Goal: Task Accomplishment & Management: Use online tool/utility

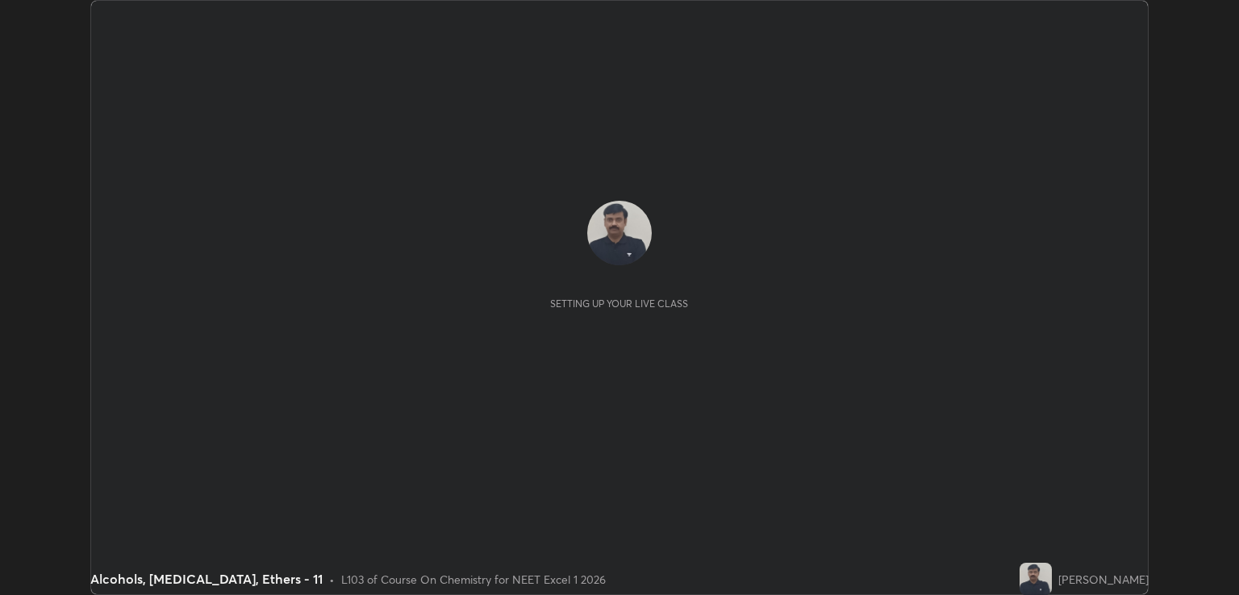
scroll to position [595, 1238]
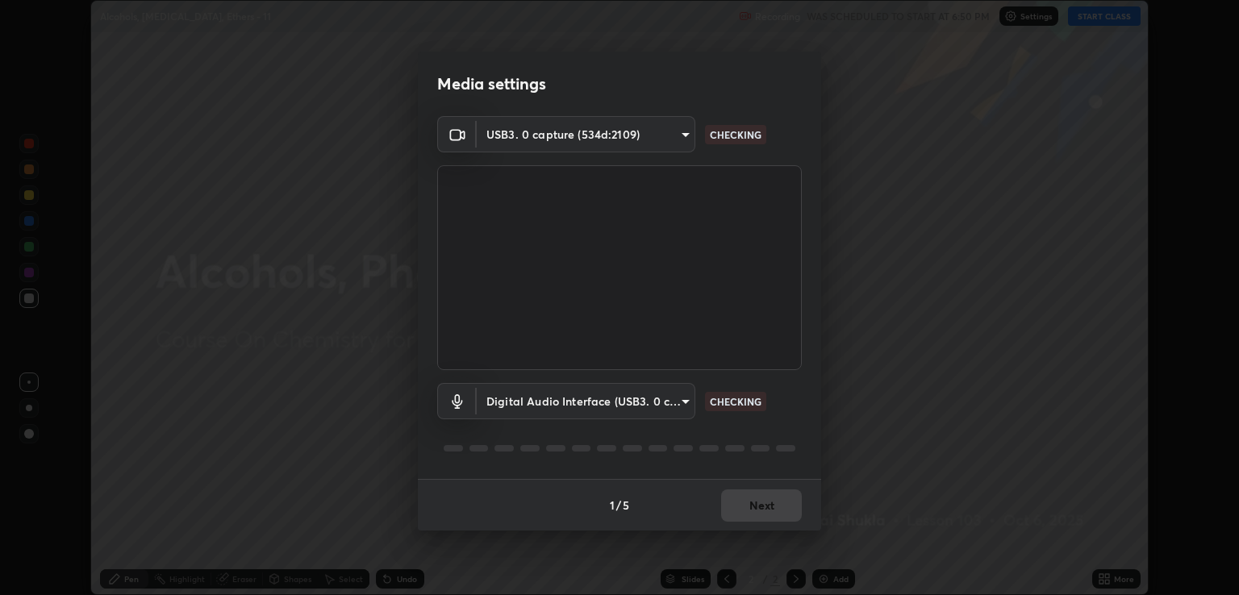
type input "ecbdbd44a66272db987f9f12271ef5319a85e28cdf2a8e5dd884bc8ad31297da"
click at [687, 400] on body "Erase all Alcohols, [MEDICAL_DATA], Ethers - 11 Recording WAS SCHEDULED TO STAR…" at bounding box center [619, 297] width 1239 height 595
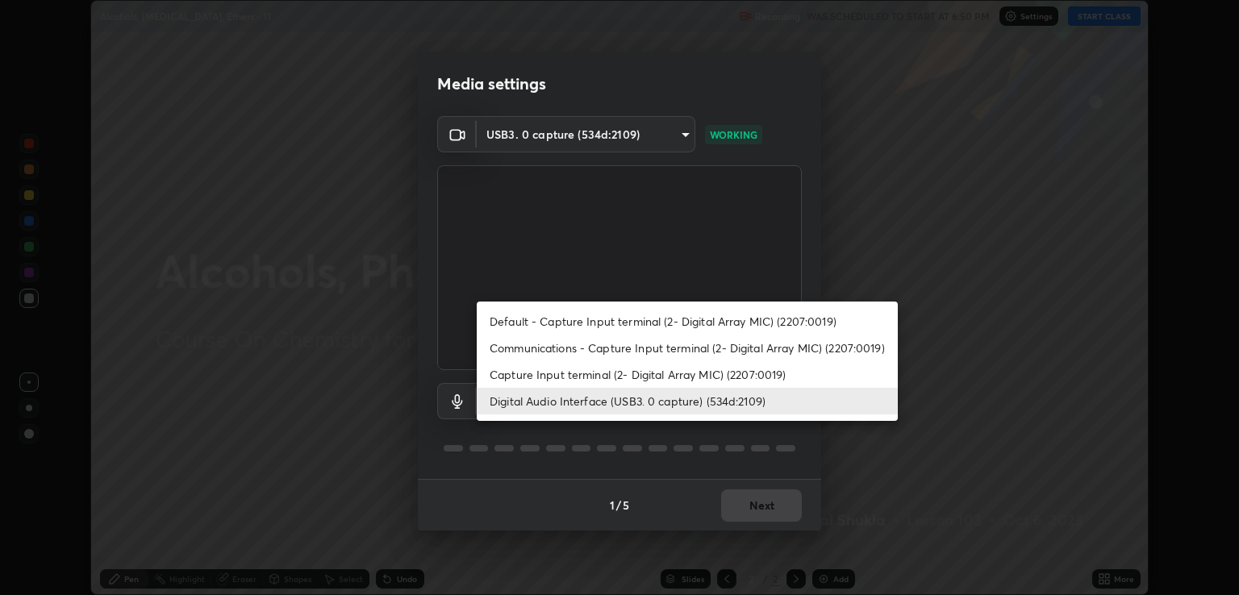
click at [546, 344] on li "Communications - Capture Input terminal (2- Digital Array MIC) (2207:0019)" at bounding box center [687, 348] width 421 height 27
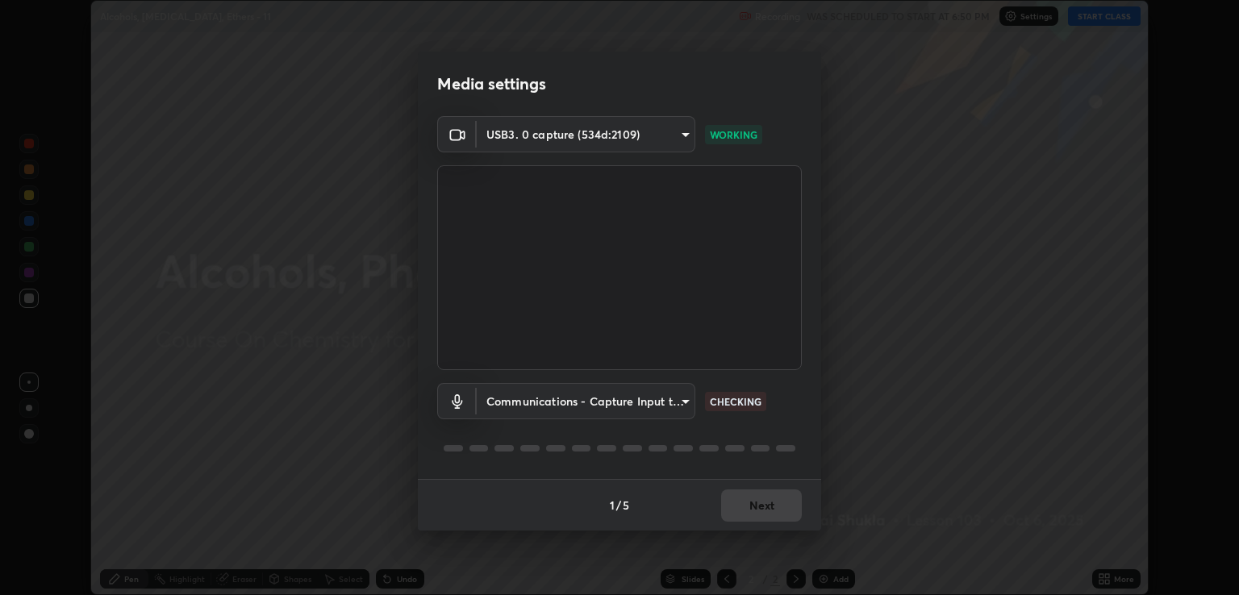
click at [685, 401] on body "Erase all Alcohols, [MEDICAL_DATA], Ethers - 11 Recording WAS SCHEDULED TO STAR…" at bounding box center [619, 297] width 1239 height 595
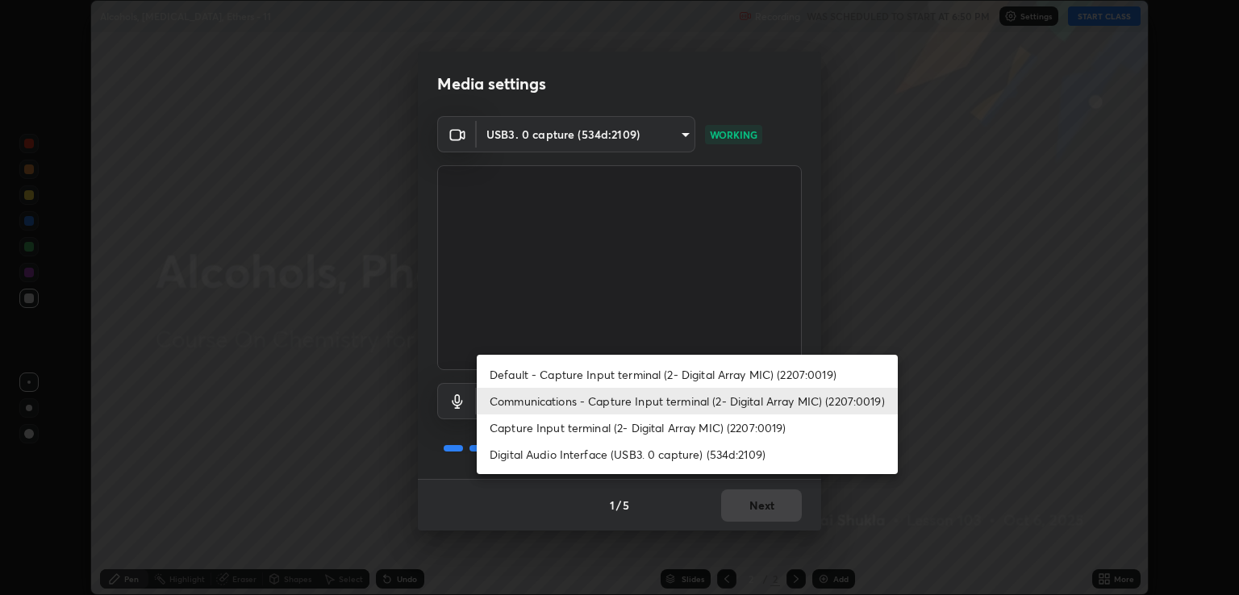
click at [548, 451] on li "Digital Audio Interface (USB3. 0 capture) (534d:2109)" at bounding box center [687, 454] width 421 height 27
type input "641fb1797ef8f9550b7f0158b383ff89036df526a4b0c4fe678c68e459c52791"
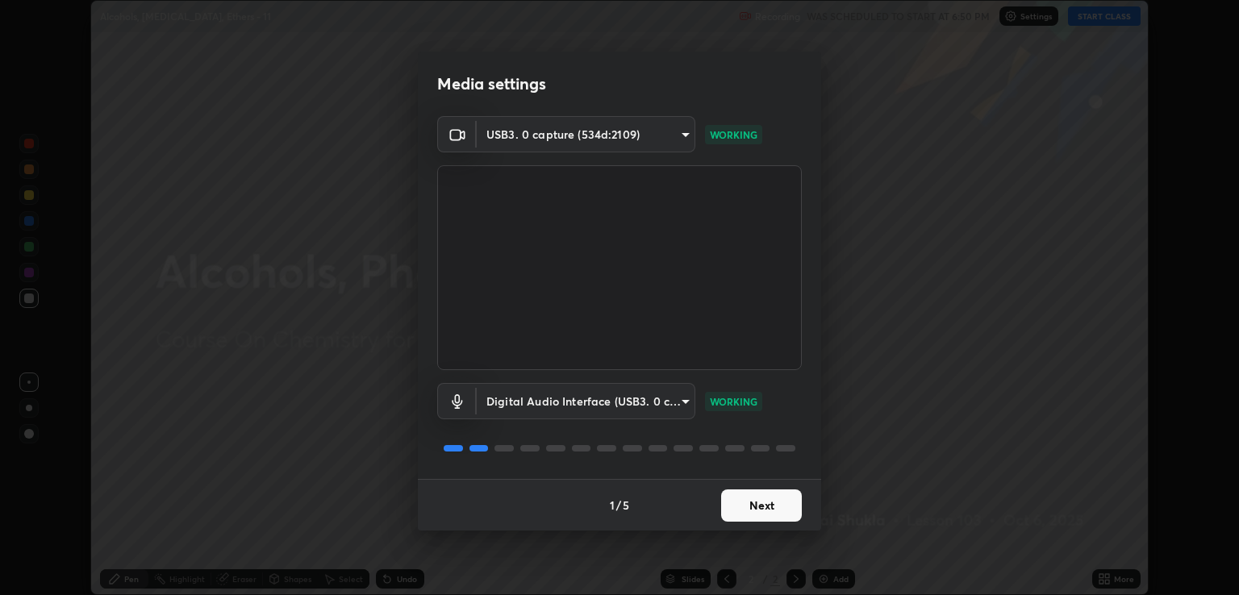
click at [776, 503] on button "Next" at bounding box center [761, 506] width 81 height 32
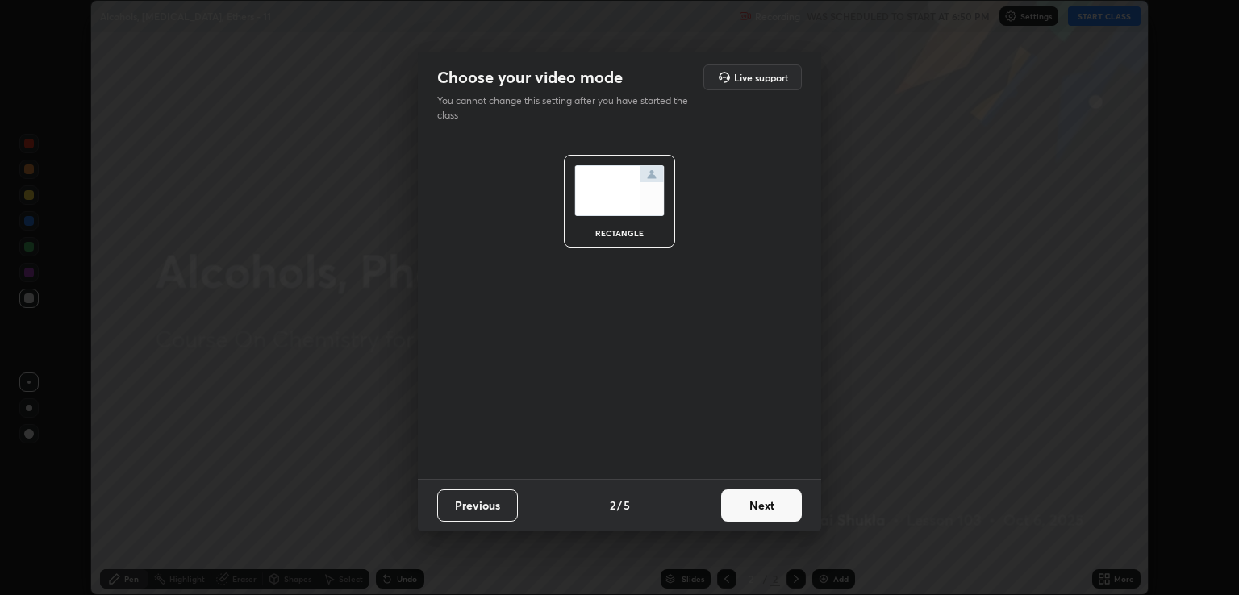
click at [764, 503] on button "Next" at bounding box center [761, 506] width 81 height 32
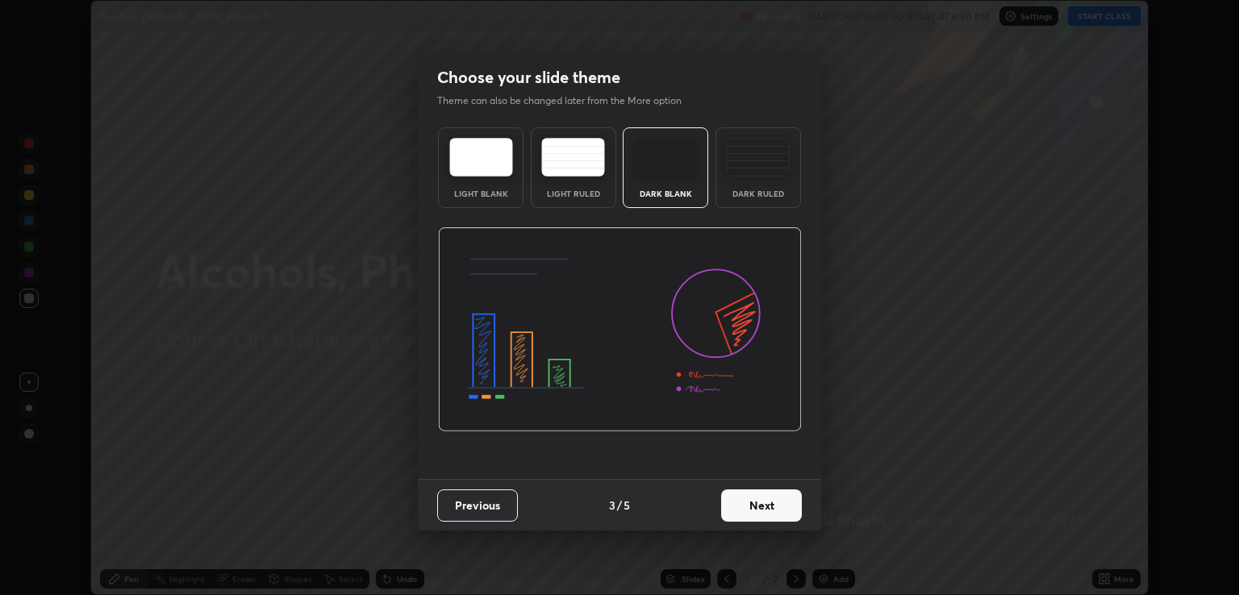
click at [771, 503] on button "Next" at bounding box center [761, 506] width 81 height 32
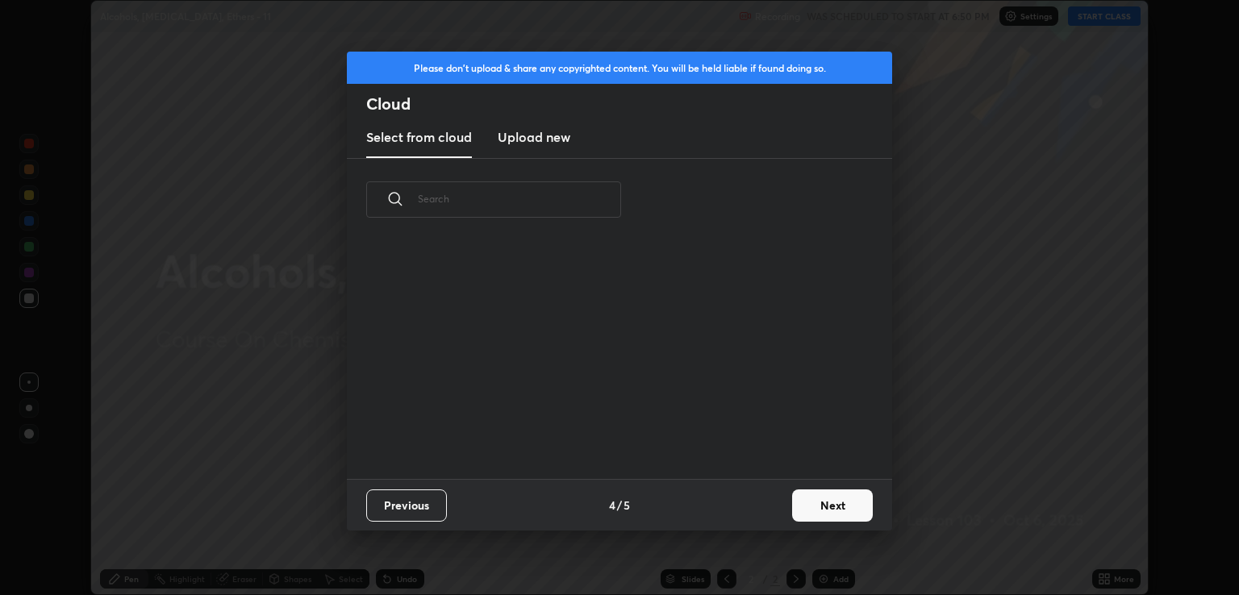
click at [819, 499] on button "Next" at bounding box center [832, 506] width 81 height 32
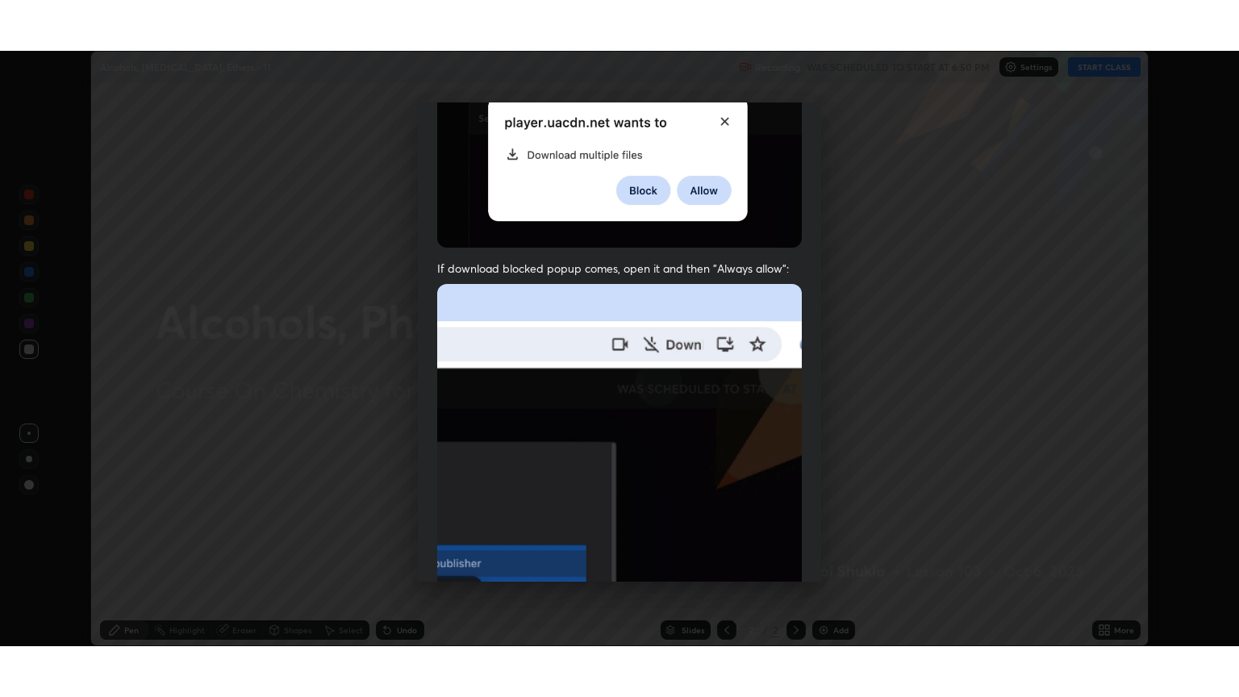
scroll to position [327, 0]
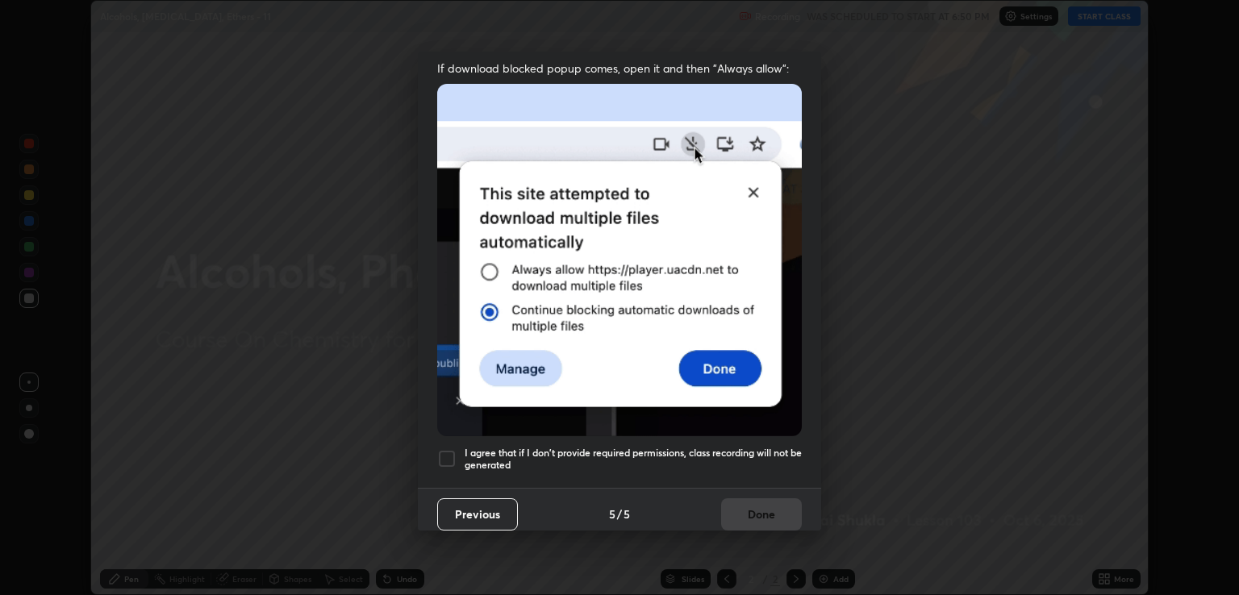
click at [447, 457] on div at bounding box center [446, 458] width 19 height 19
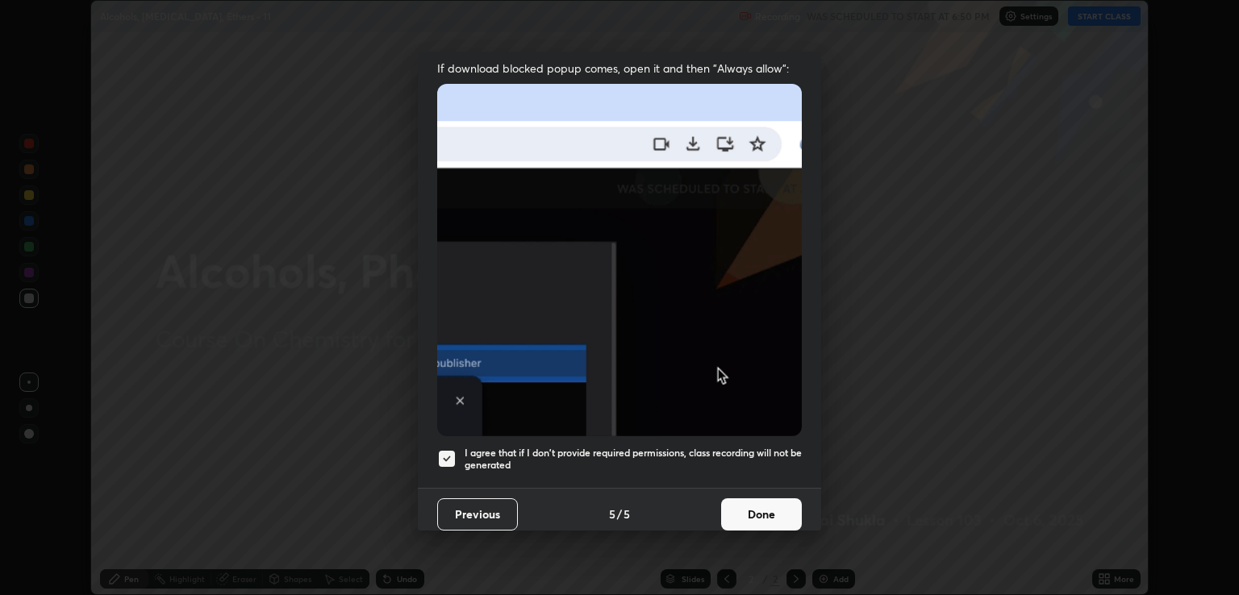
click at [748, 509] on button "Done" at bounding box center [761, 514] width 81 height 32
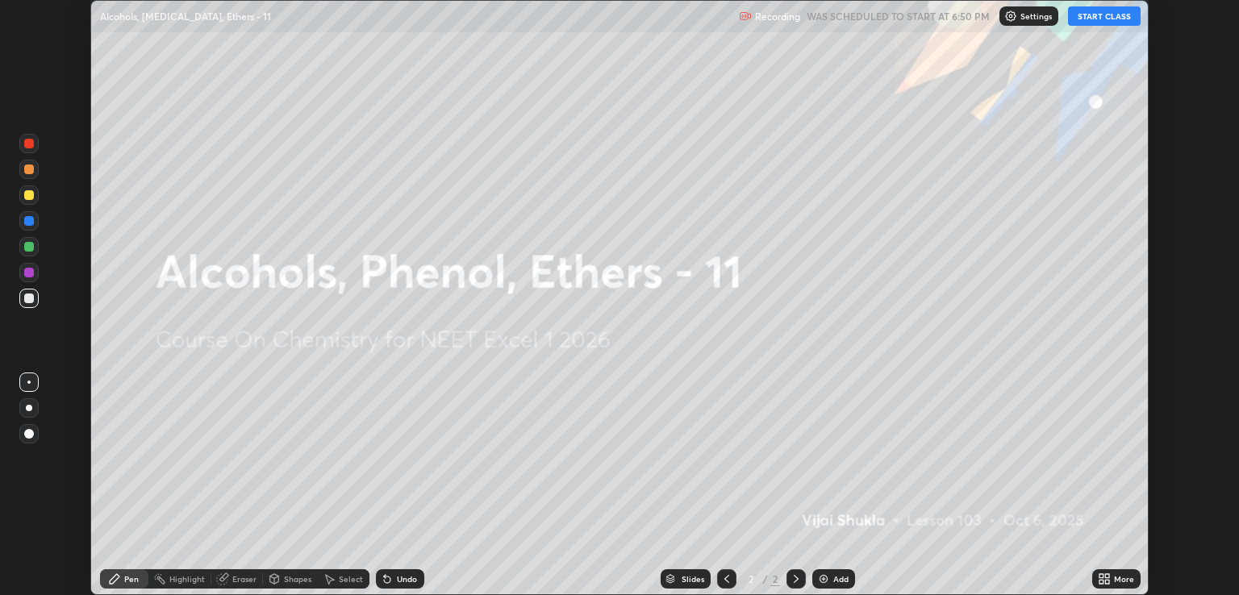
click at [1101, 576] on icon at bounding box center [1101, 576] width 4 height 4
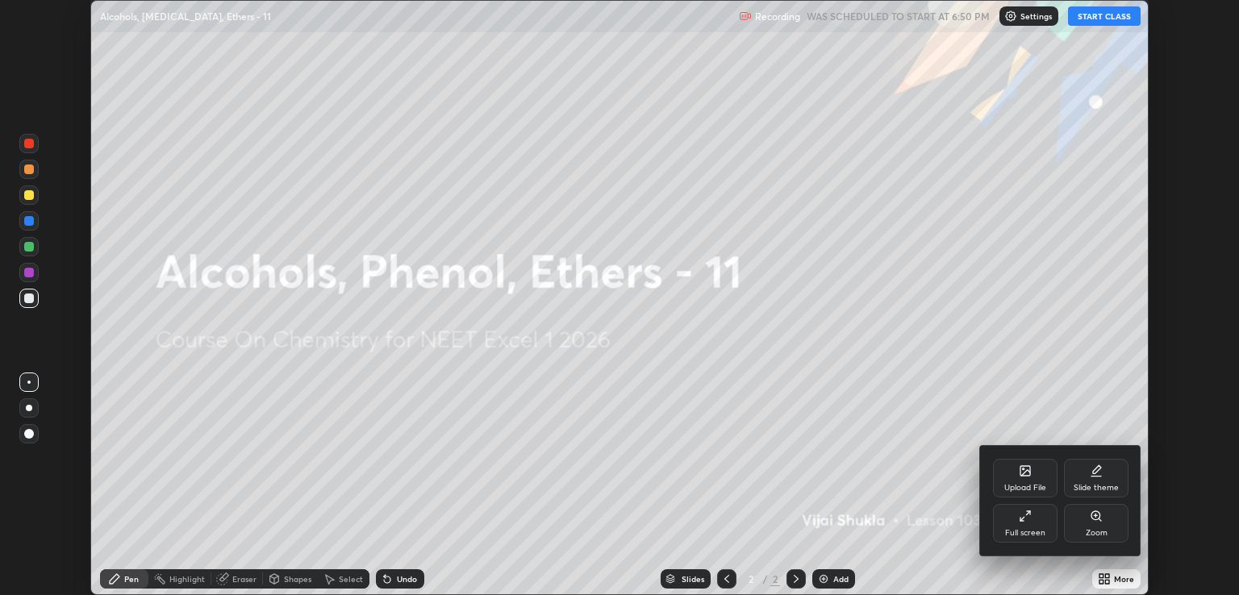
click at [1018, 532] on div "Full screen" at bounding box center [1025, 533] width 40 height 8
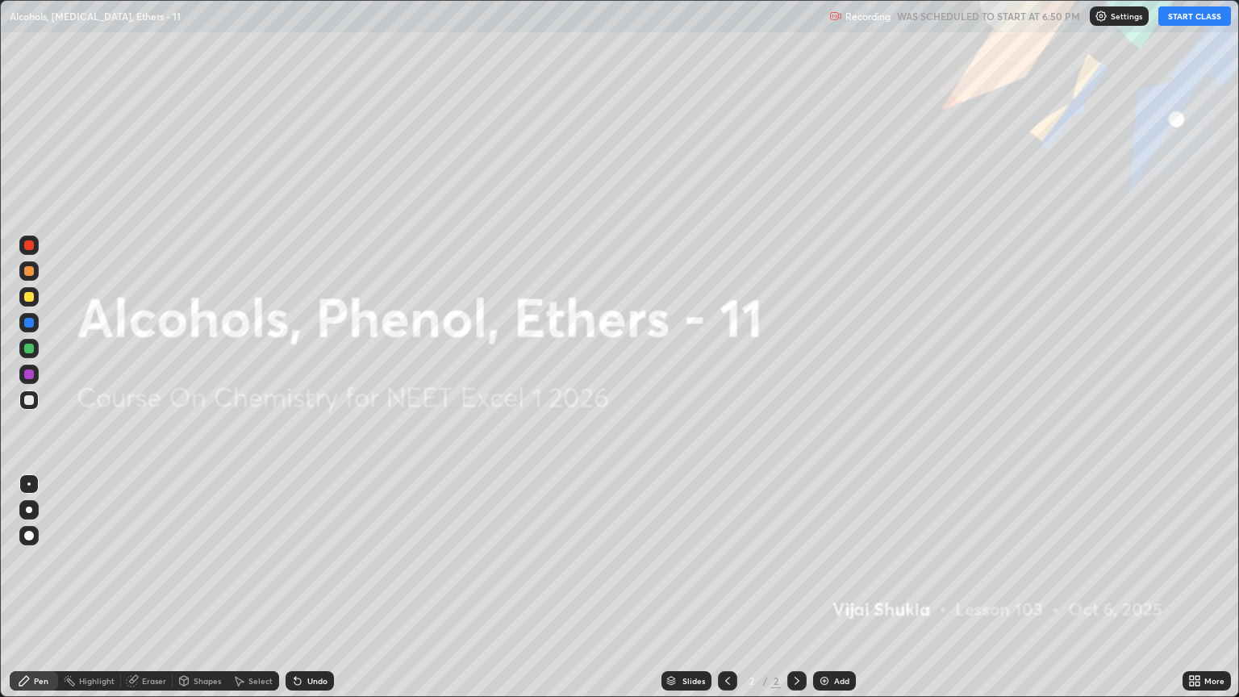
scroll to position [697, 1239]
click at [1179, 16] on button "START CLASS" at bounding box center [1194, 15] width 73 height 19
click at [833, 594] on div "Add" at bounding box center [834, 680] width 43 height 19
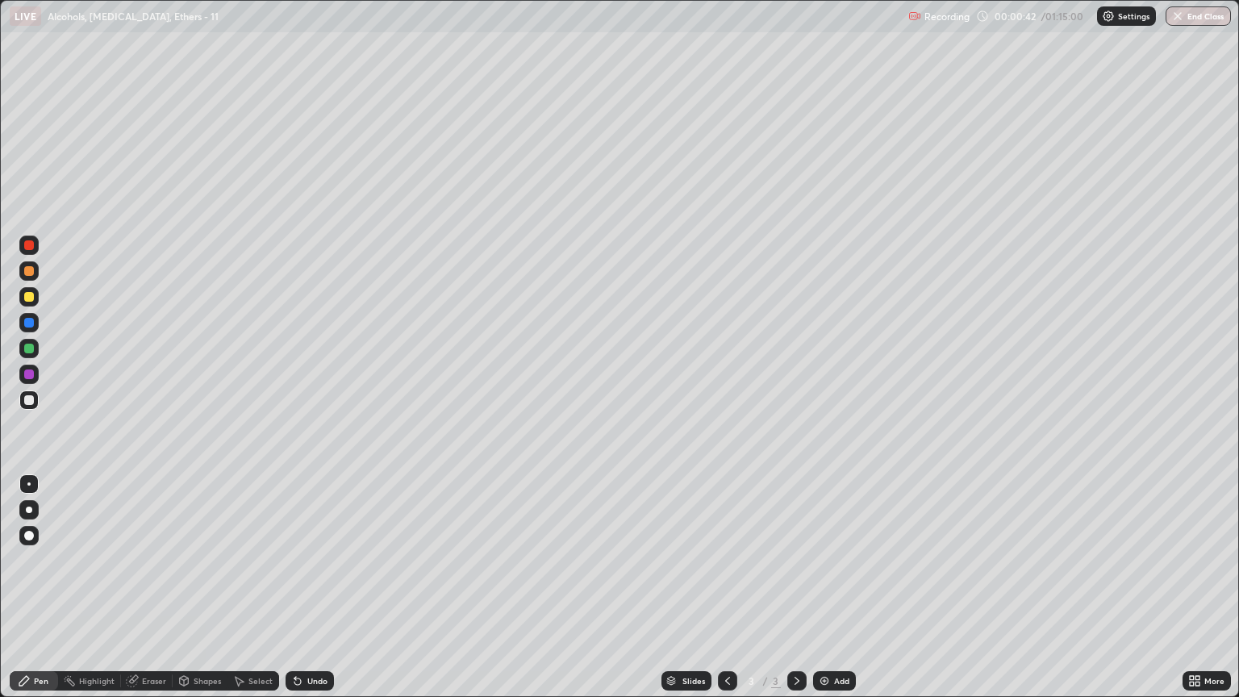
click at [27, 511] on div at bounding box center [29, 509] width 6 height 6
click at [29, 276] on div at bounding box center [28, 270] width 19 height 19
click at [31, 398] on div at bounding box center [29, 400] width 10 height 10
click at [28, 302] on div at bounding box center [28, 296] width 19 height 19
click at [29, 398] on div at bounding box center [29, 400] width 10 height 10
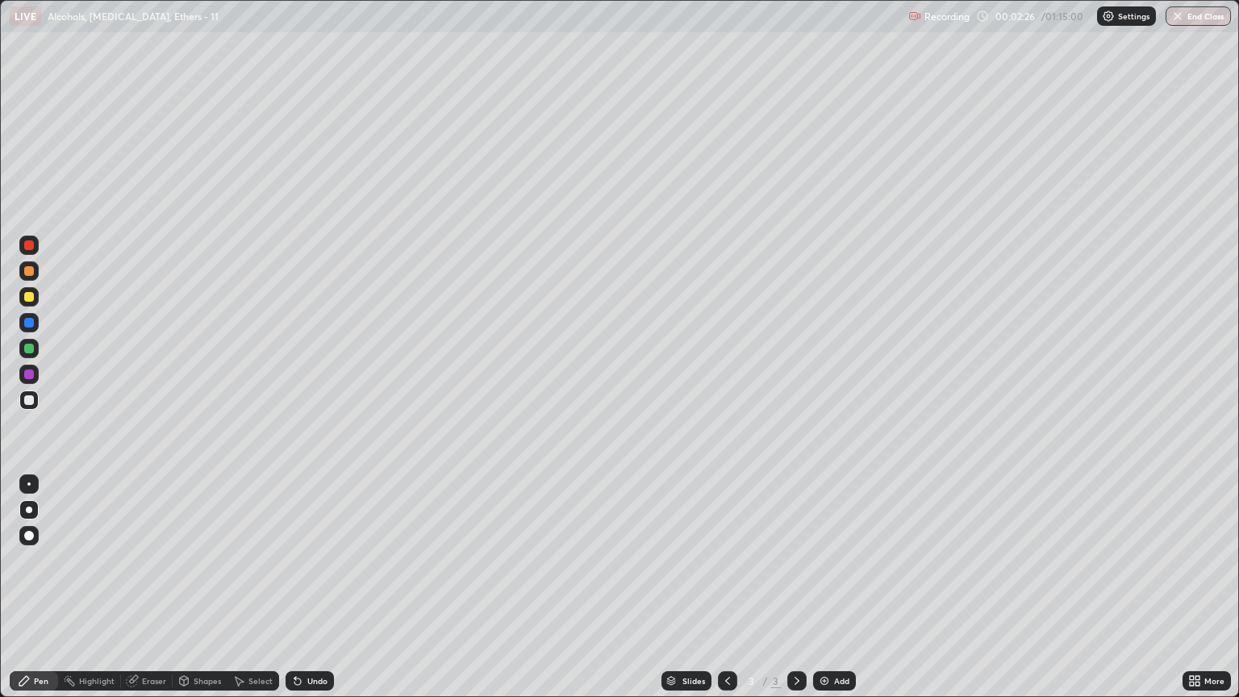
click at [145, 594] on div "Eraser" at bounding box center [147, 680] width 52 height 19
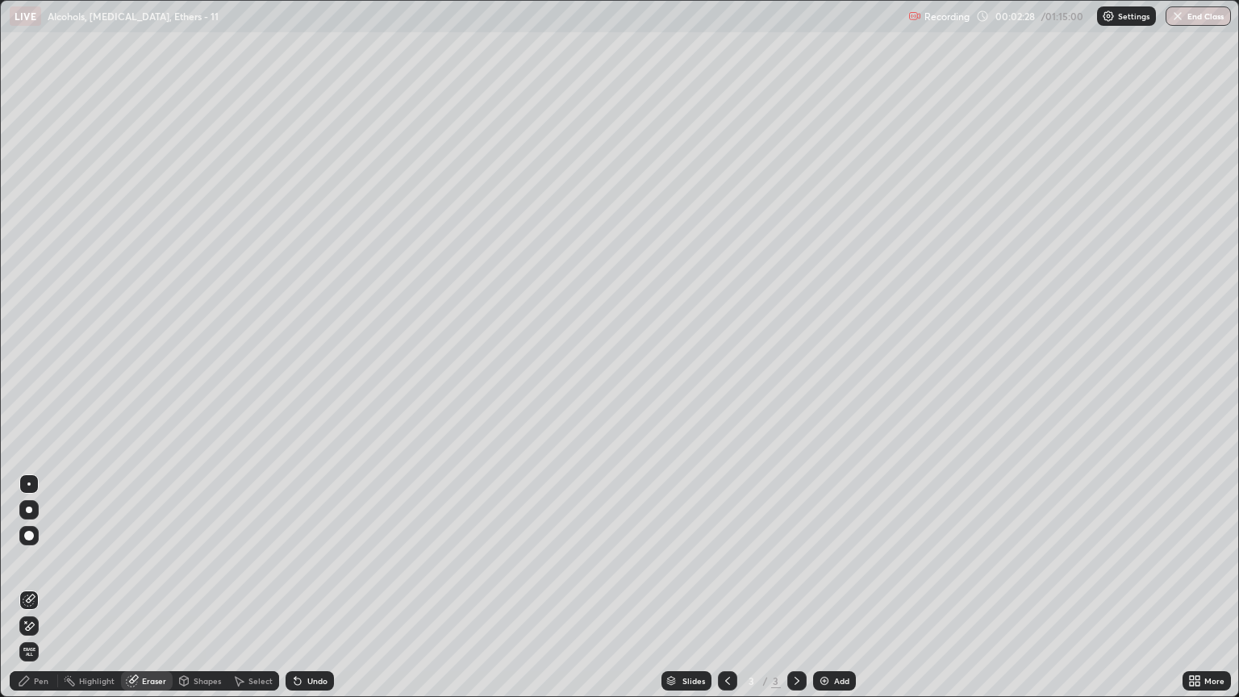
click at [50, 594] on div "Pen" at bounding box center [34, 680] width 48 height 19
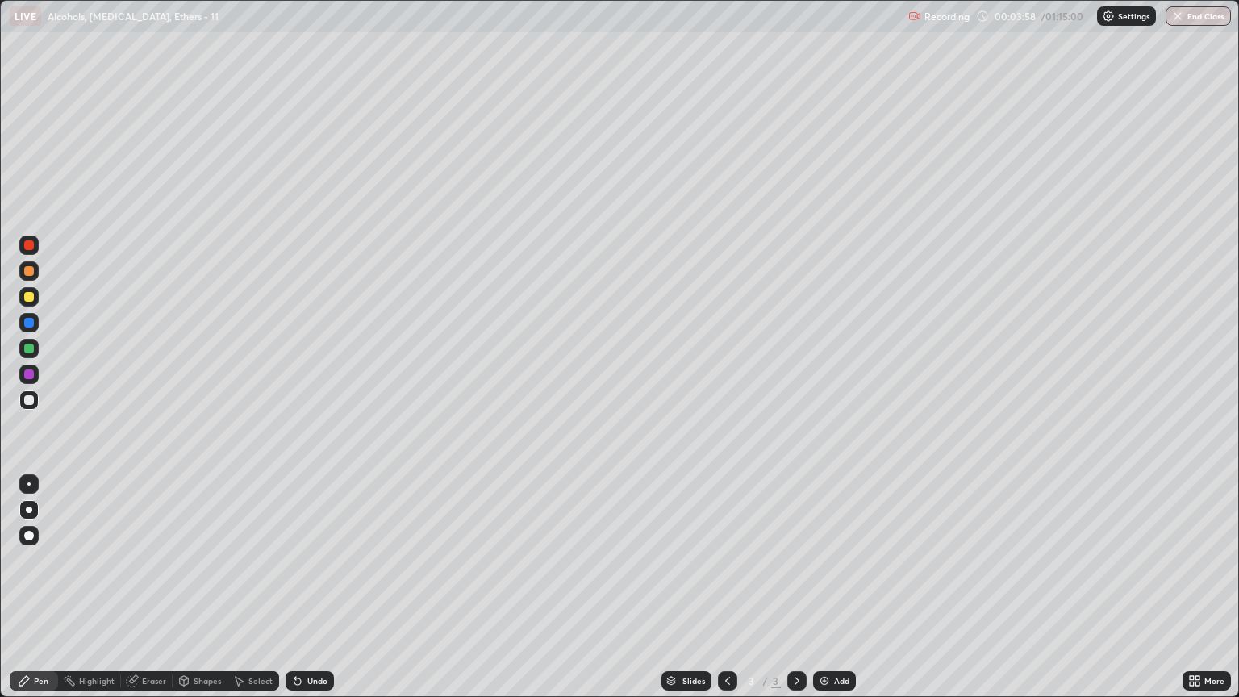
click at [29, 272] on div at bounding box center [29, 271] width 10 height 10
click at [148, 594] on div "Eraser" at bounding box center [154, 681] width 24 height 8
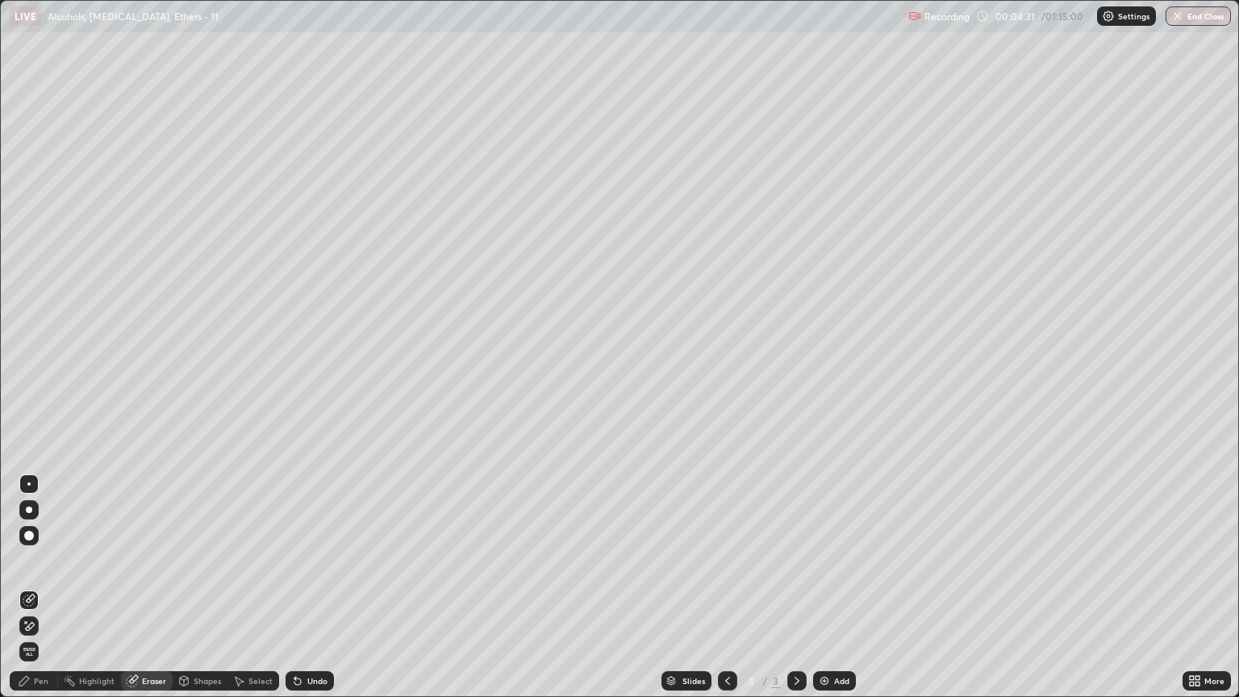
click at [42, 594] on div "Pen" at bounding box center [34, 680] width 48 height 19
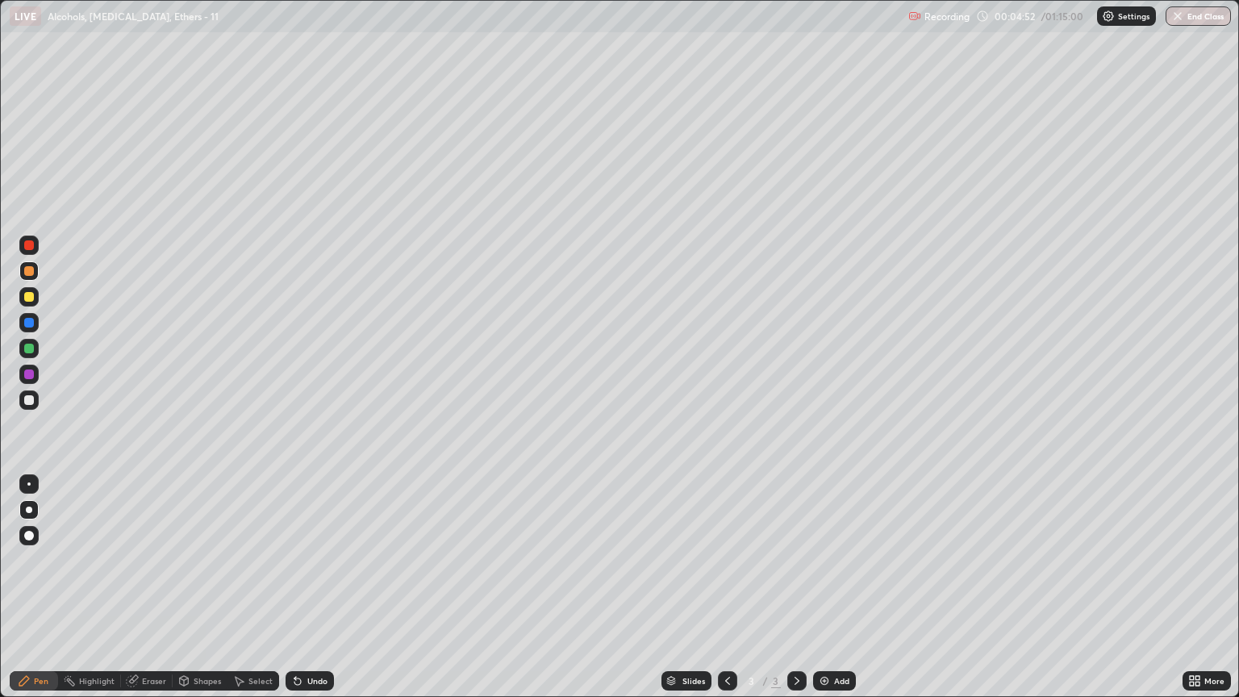
click at [25, 391] on div at bounding box center [28, 399] width 19 height 19
click at [144, 594] on div "Eraser" at bounding box center [147, 680] width 52 height 19
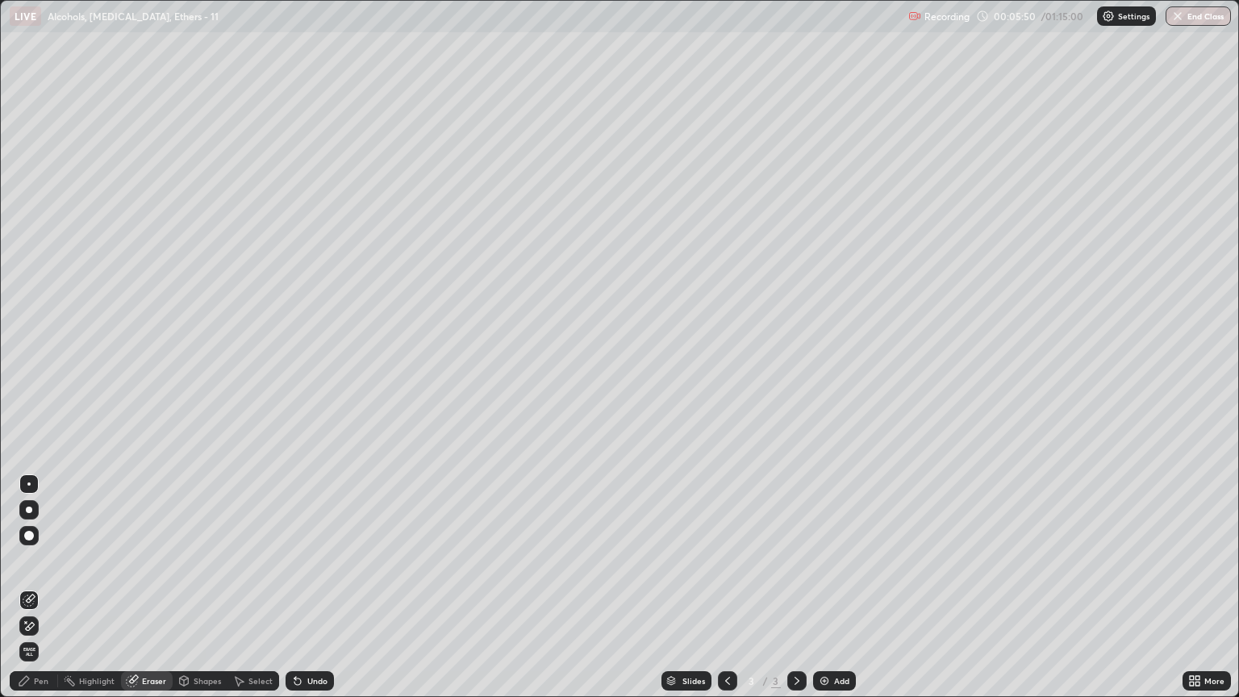
click at [35, 594] on div "Pen" at bounding box center [41, 681] width 15 height 8
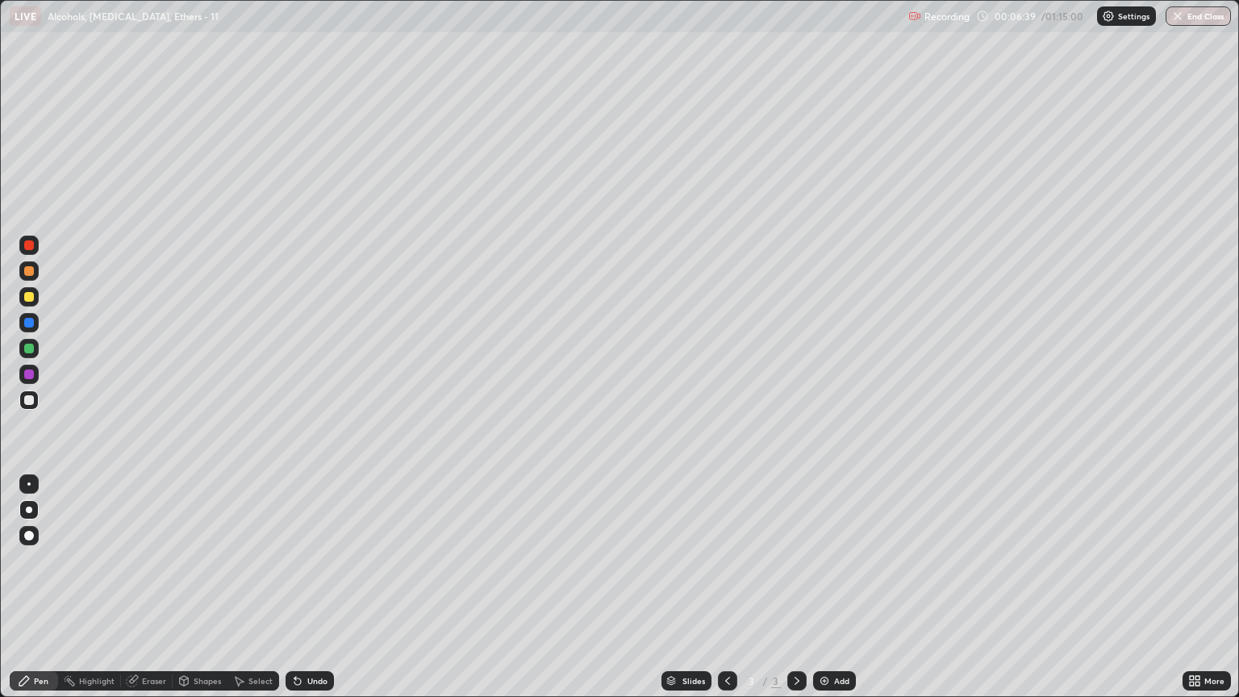
click at [27, 400] on div at bounding box center [29, 400] width 10 height 10
click at [30, 274] on div at bounding box center [29, 271] width 10 height 10
click at [35, 273] on div at bounding box center [28, 270] width 19 height 19
click at [26, 406] on div at bounding box center [28, 399] width 19 height 19
click at [32, 299] on div at bounding box center [29, 297] width 10 height 10
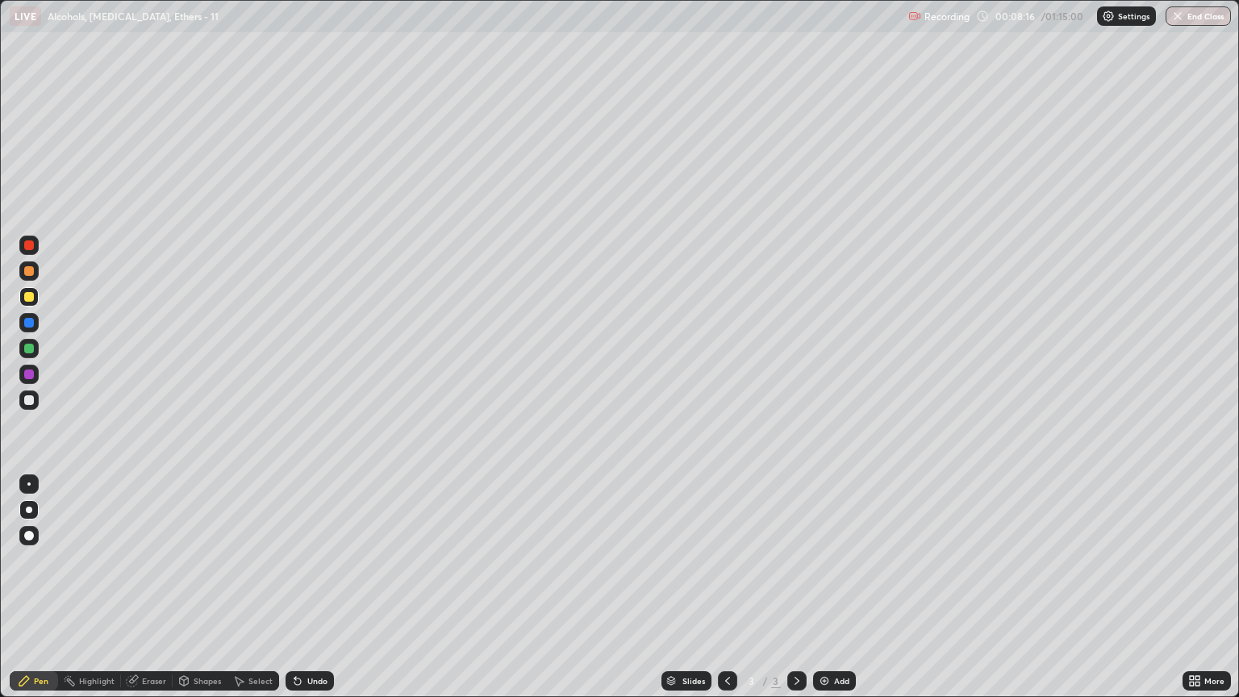
click at [834, 594] on div "Add" at bounding box center [841, 681] width 15 height 8
click at [31, 274] on div at bounding box center [29, 271] width 10 height 10
click at [33, 403] on div at bounding box center [29, 400] width 10 height 10
click at [29, 275] on div at bounding box center [29, 271] width 10 height 10
click at [29, 403] on div at bounding box center [29, 400] width 10 height 10
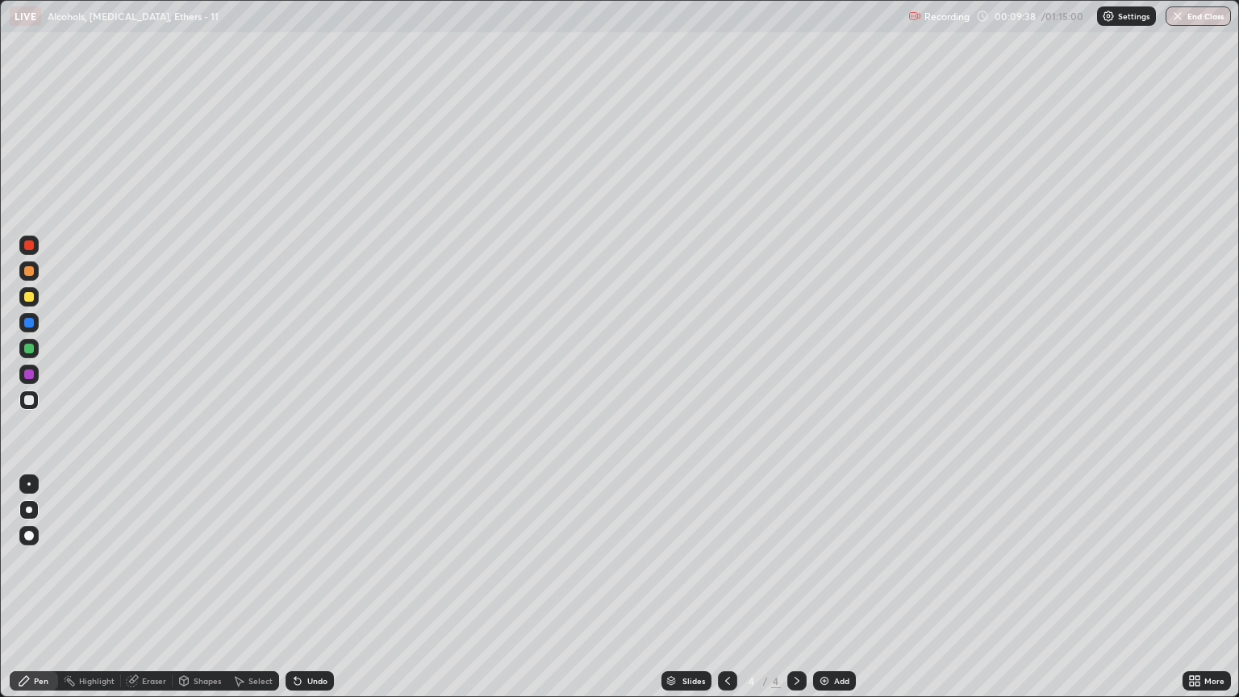
click at [821, 594] on div "Add" at bounding box center [834, 680] width 43 height 19
click at [32, 401] on div at bounding box center [29, 400] width 10 height 10
click at [29, 272] on div at bounding box center [29, 271] width 10 height 10
click at [165, 594] on div "Eraser" at bounding box center [147, 680] width 52 height 19
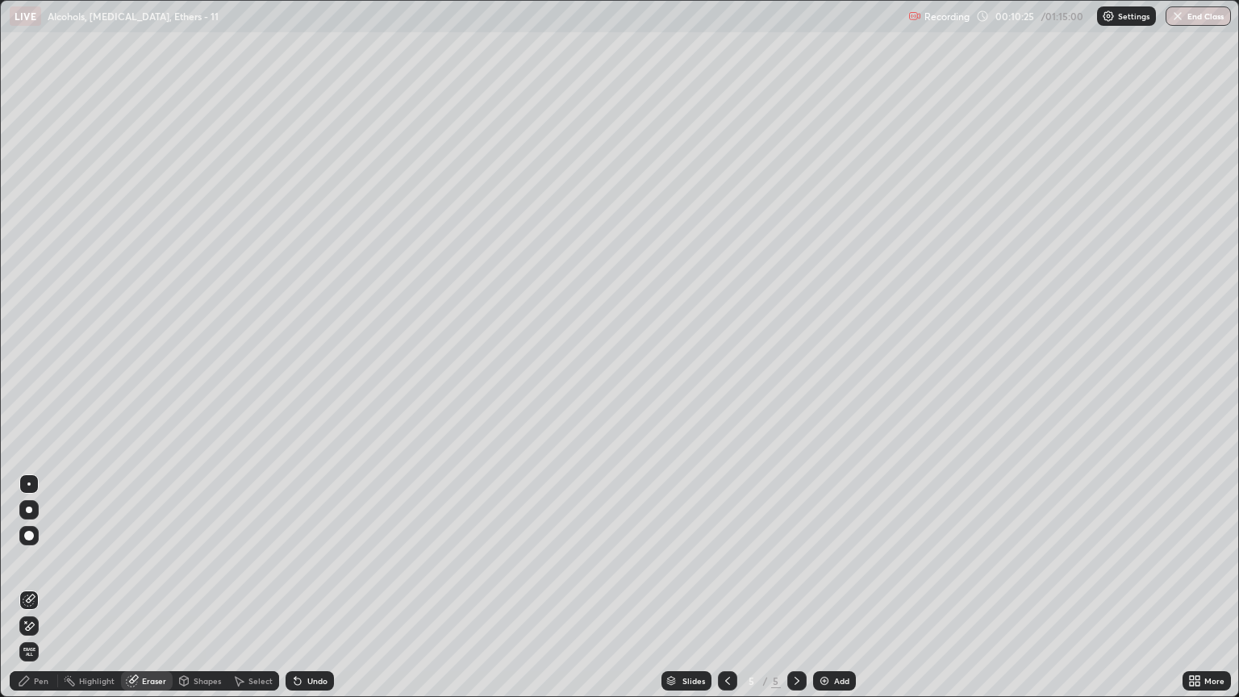
click at [44, 594] on div "Pen" at bounding box center [41, 681] width 15 height 8
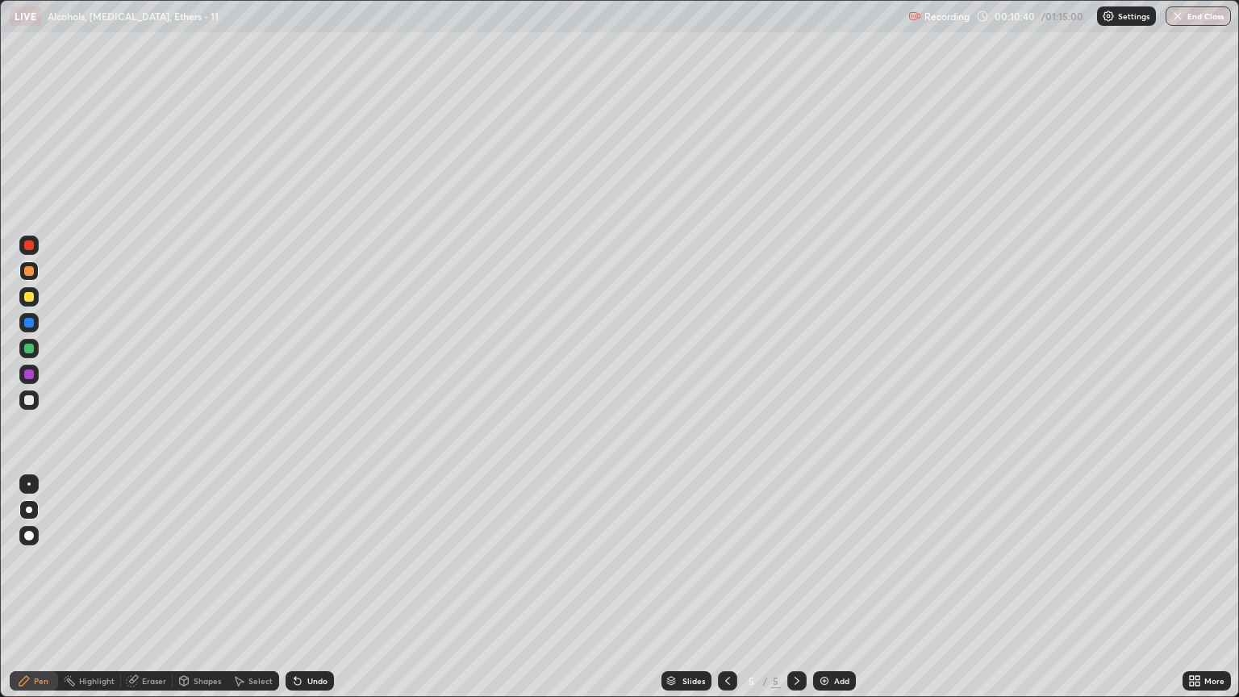
click at [27, 398] on div at bounding box center [29, 400] width 10 height 10
click at [147, 594] on div "Eraser" at bounding box center [154, 681] width 24 height 8
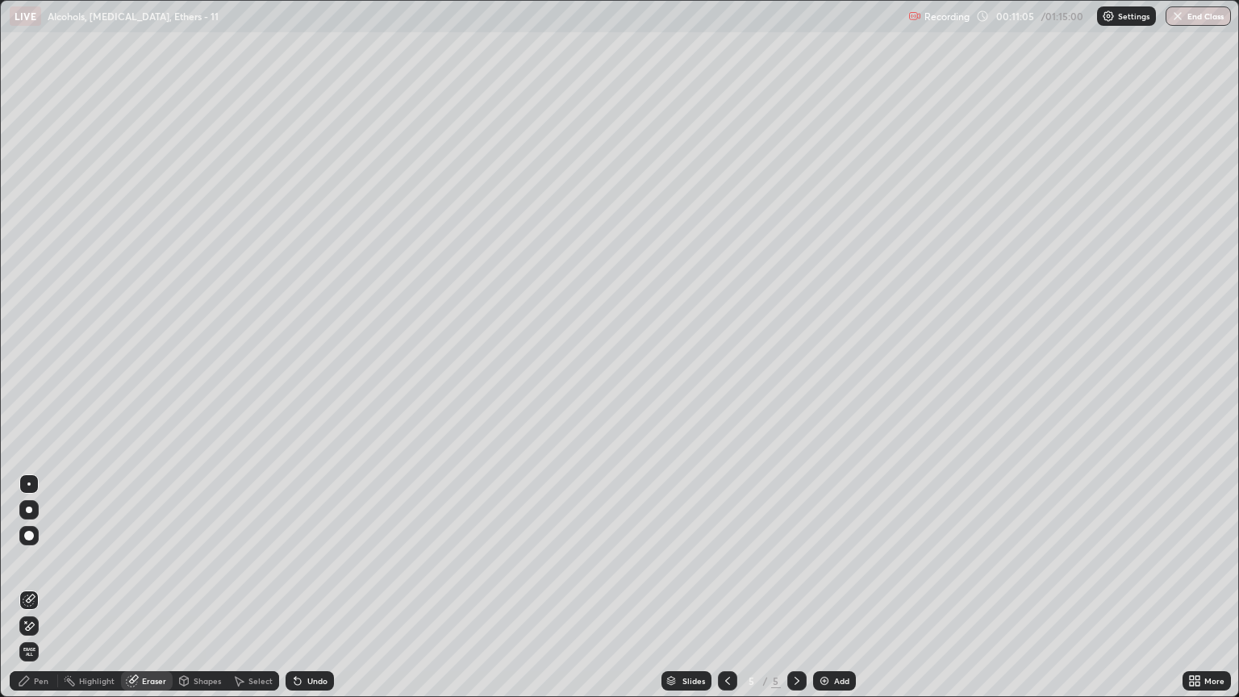
click at [48, 594] on div "Pen" at bounding box center [41, 681] width 15 height 8
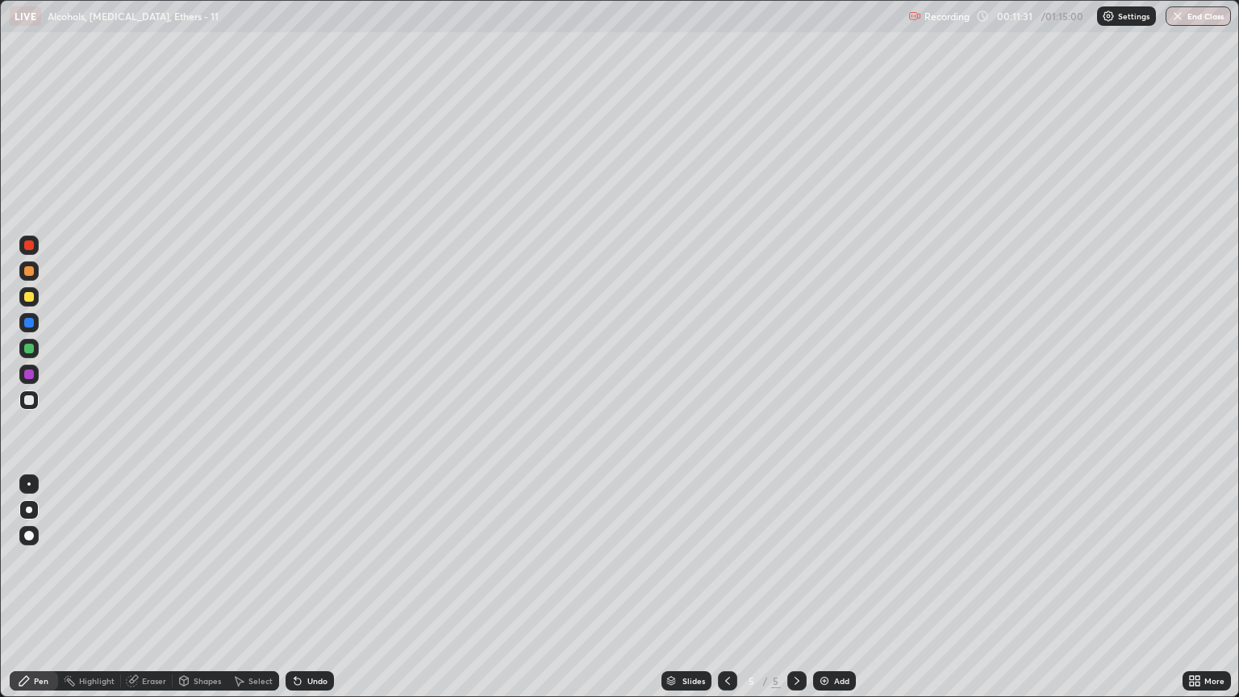
click at [29, 274] on div at bounding box center [29, 271] width 10 height 10
click at [147, 594] on div "Eraser" at bounding box center [154, 681] width 24 height 8
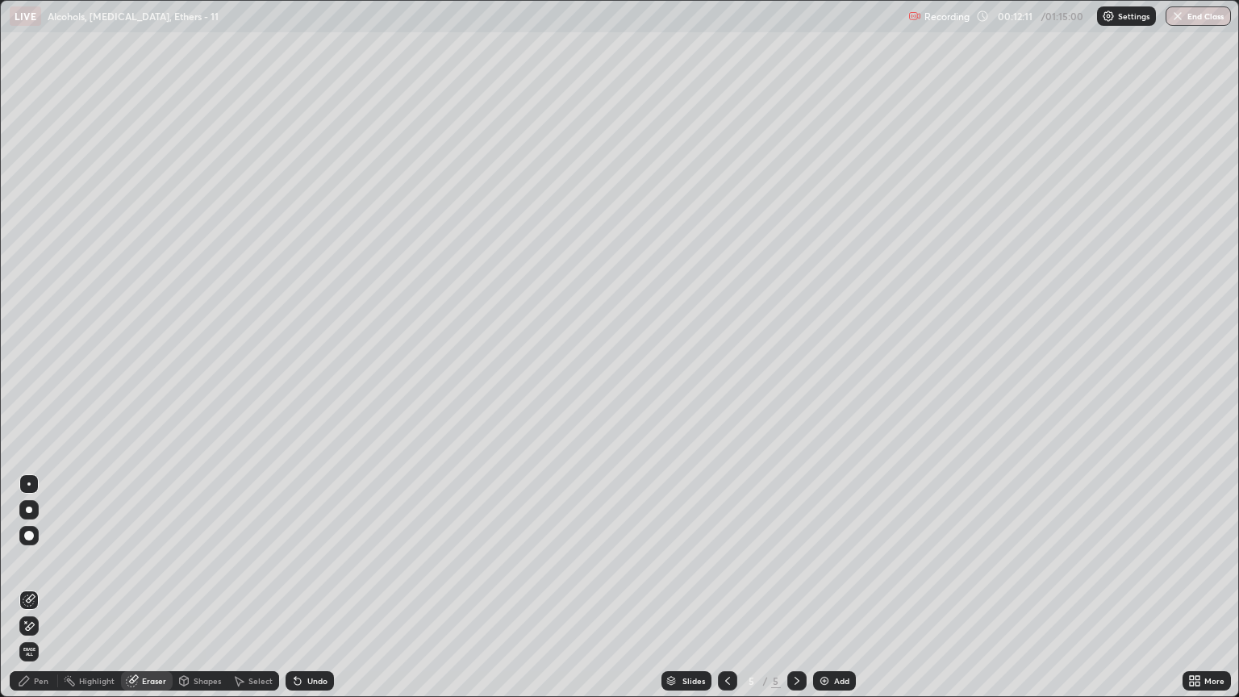
click at [40, 594] on div "Pen" at bounding box center [41, 681] width 15 height 8
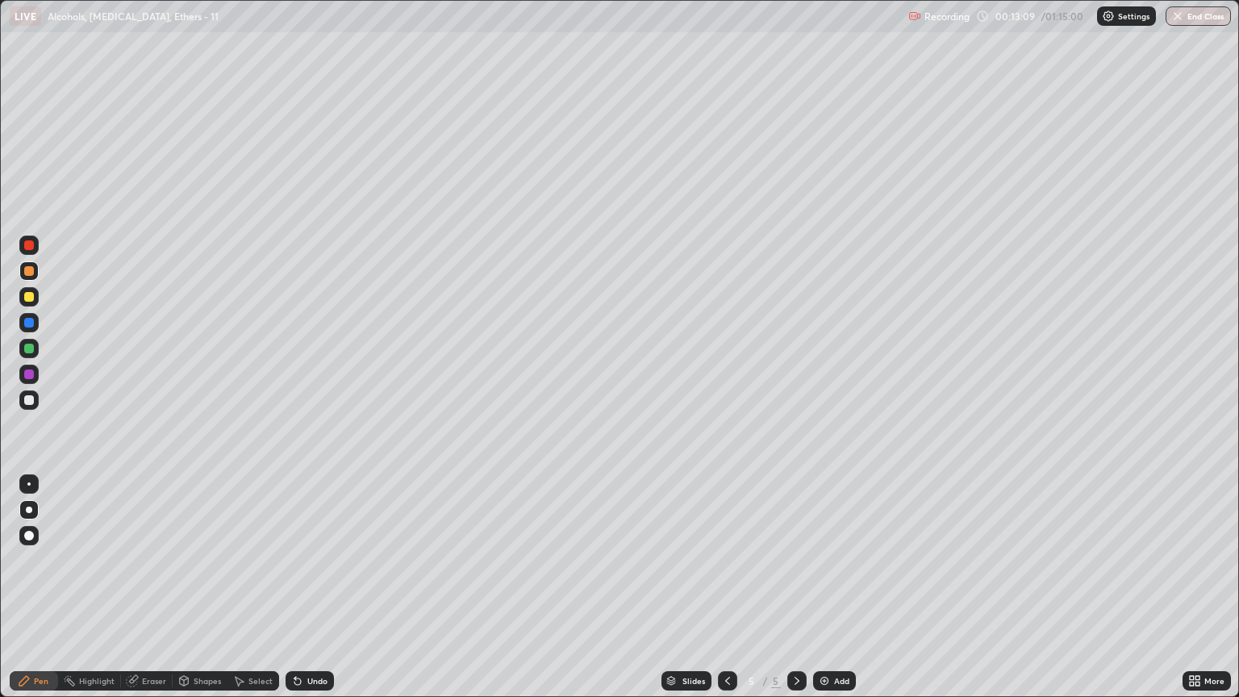
click at [149, 594] on div "Eraser" at bounding box center [154, 681] width 24 height 8
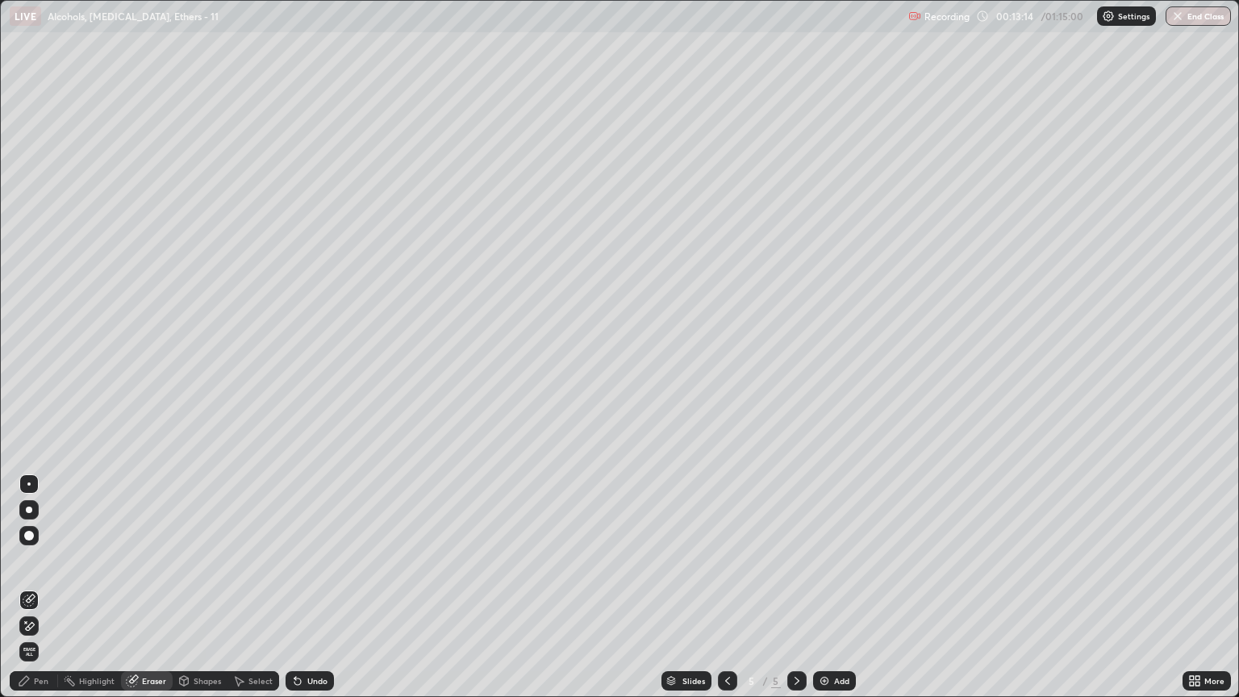
click at [39, 594] on div "Pen" at bounding box center [41, 681] width 15 height 8
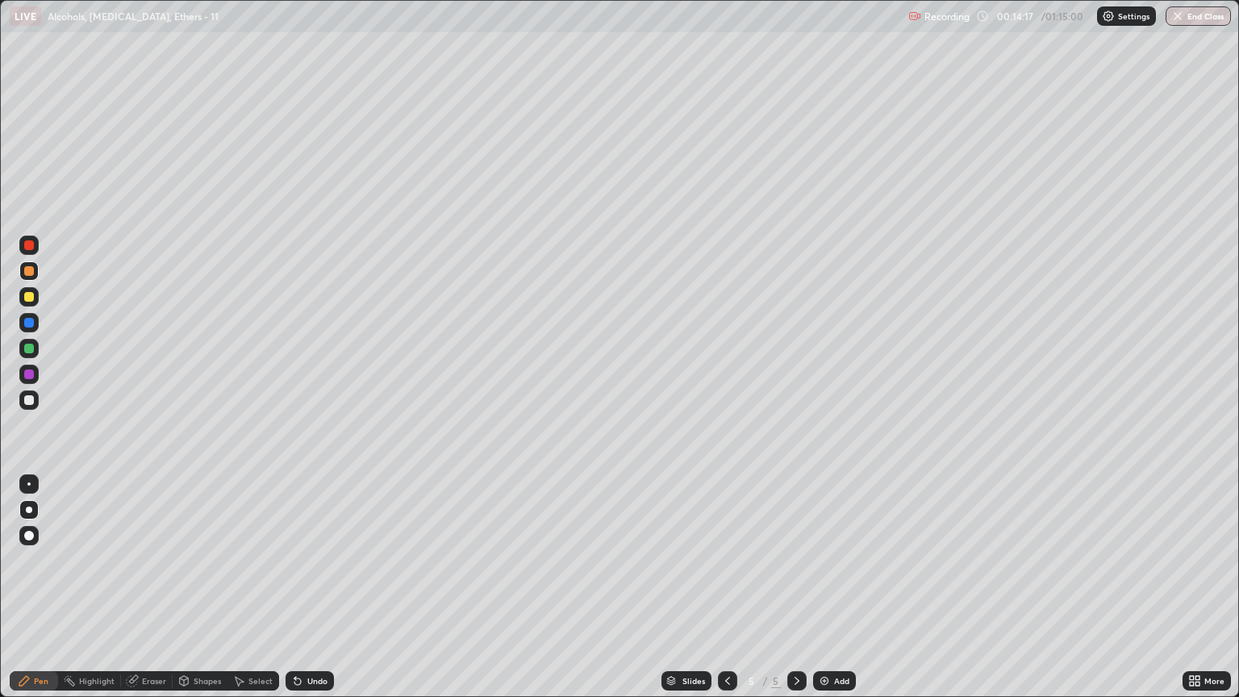
click at [29, 402] on div at bounding box center [29, 400] width 10 height 10
click at [835, 594] on div "Add" at bounding box center [841, 681] width 15 height 8
click at [35, 402] on div at bounding box center [28, 399] width 19 height 19
click at [31, 272] on div at bounding box center [29, 271] width 10 height 10
click at [27, 400] on div at bounding box center [29, 400] width 10 height 10
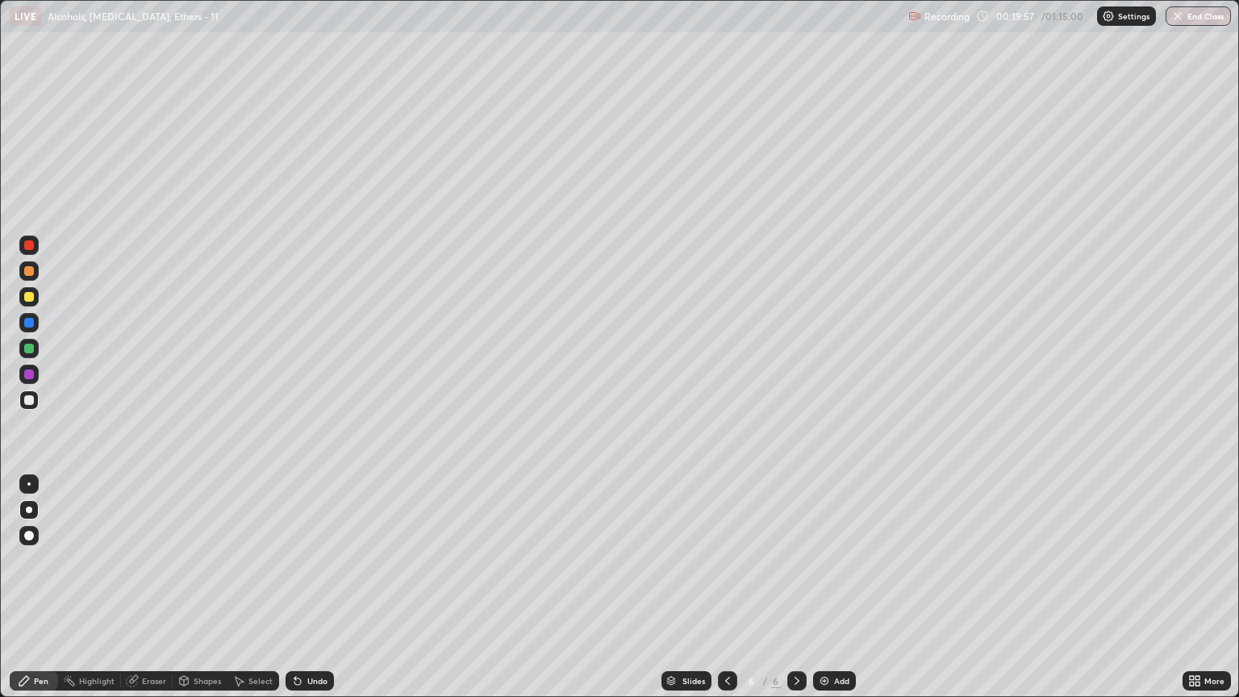
click at [23, 271] on div at bounding box center [28, 270] width 19 height 19
click at [34, 400] on div at bounding box center [28, 399] width 19 height 19
click at [30, 294] on div at bounding box center [29, 297] width 10 height 10
click at [28, 274] on div at bounding box center [29, 271] width 10 height 10
click at [822, 594] on img at bounding box center [824, 680] width 13 height 13
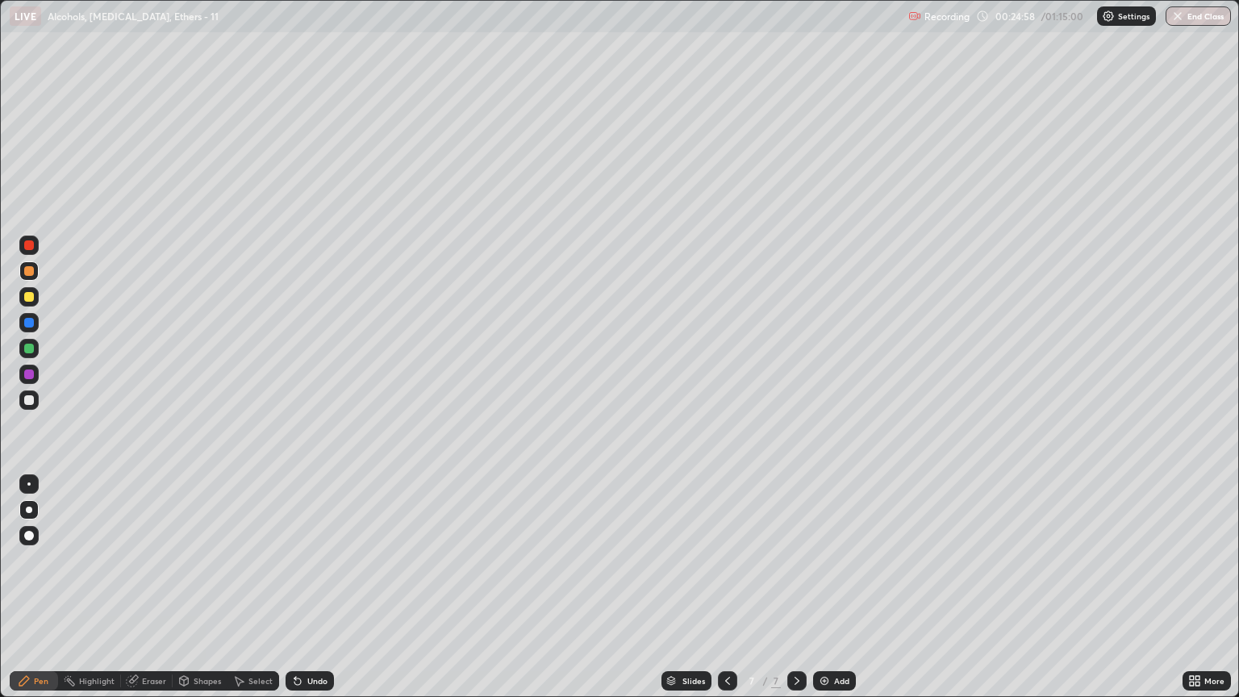
click at [29, 408] on div at bounding box center [28, 399] width 19 height 19
click at [726, 594] on icon at bounding box center [727, 680] width 13 height 13
click at [727, 594] on icon at bounding box center [727, 680] width 13 height 13
click at [726, 594] on icon at bounding box center [727, 680] width 13 height 13
click at [794, 594] on div at bounding box center [796, 680] width 19 height 19
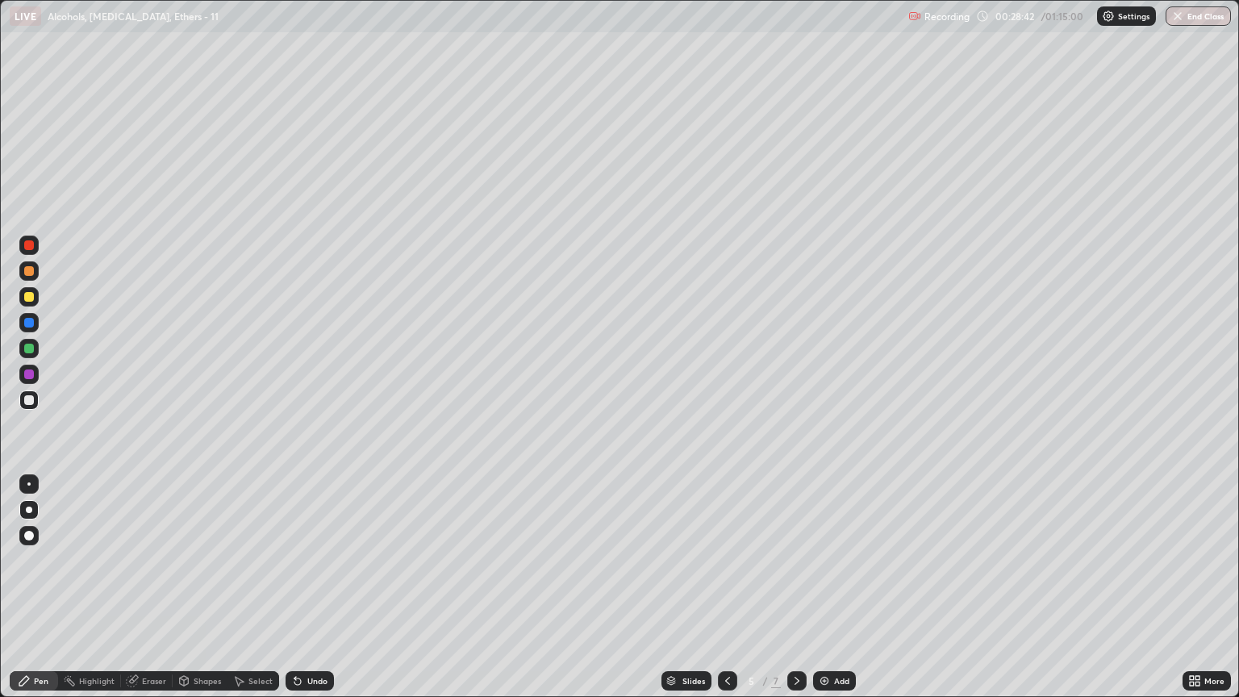
click at [794, 594] on icon at bounding box center [796, 680] width 13 height 13
click at [834, 594] on div "Add" at bounding box center [841, 681] width 15 height 8
click at [29, 401] on div at bounding box center [29, 400] width 10 height 10
click at [35, 268] on div at bounding box center [28, 270] width 19 height 19
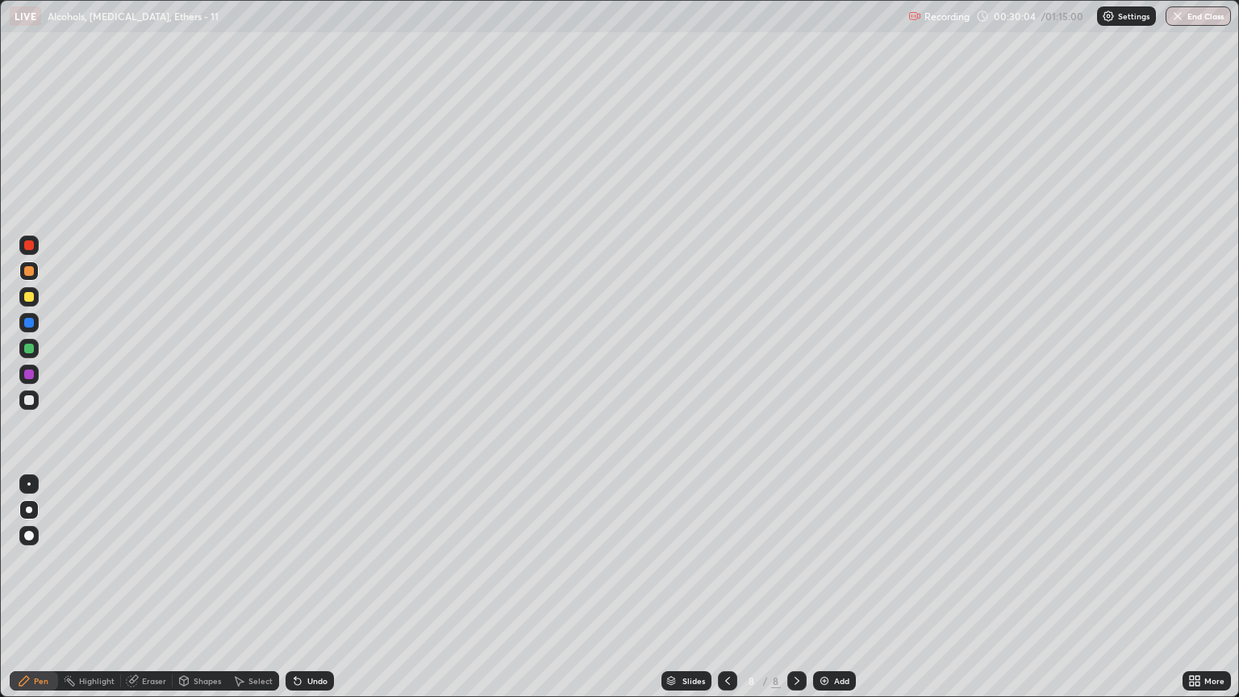
click at [35, 406] on div at bounding box center [28, 399] width 19 height 19
click at [29, 274] on div at bounding box center [29, 271] width 10 height 10
click at [15, 402] on div "Erase all" at bounding box center [29, 348] width 39 height 632
click at [25, 404] on div at bounding box center [29, 400] width 10 height 10
click at [147, 594] on div "Eraser" at bounding box center [154, 681] width 24 height 8
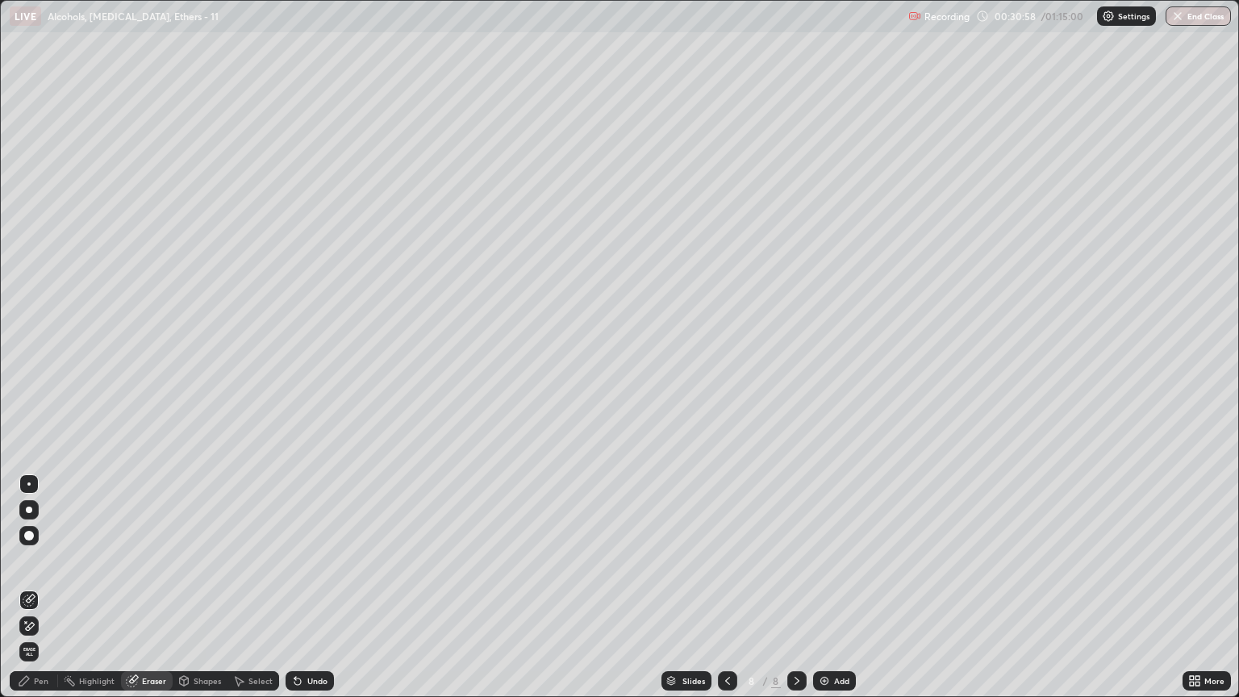
click at [41, 594] on div "Pen" at bounding box center [41, 681] width 15 height 8
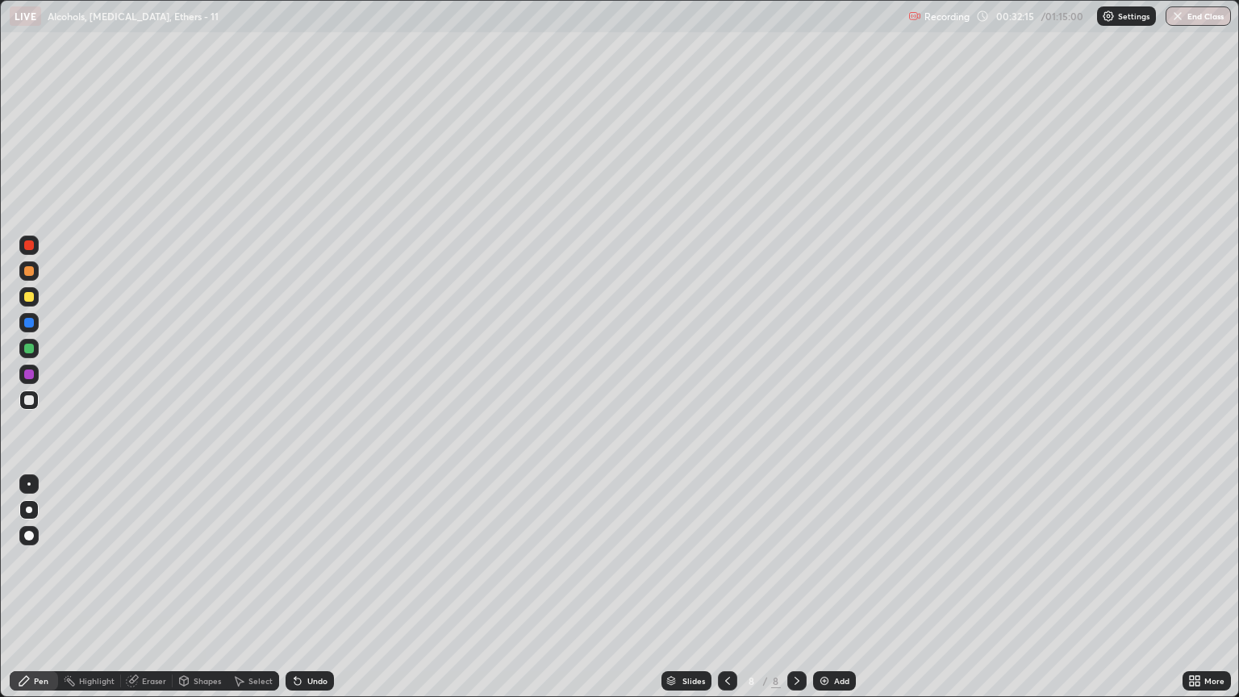
click at [32, 268] on div at bounding box center [29, 271] width 10 height 10
click at [30, 406] on div at bounding box center [28, 399] width 19 height 19
click at [27, 277] on div at bounding box center [28, 270] width 19 height 19
click at [31, 397] on div at bounding box center [29, 400] width 10 height 10
click at [31, 272] on div at bounding box center [29, 271] width 10 height 10
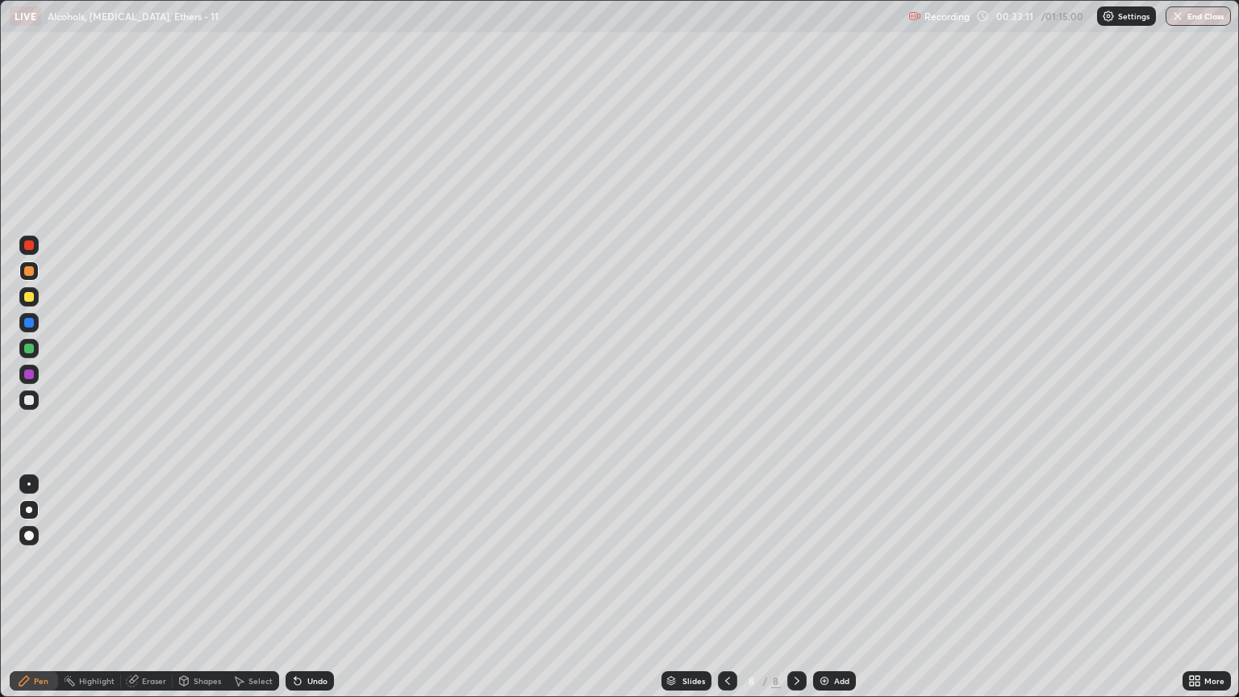
click at [30, 273] on div at bounding box center [29, 271] width 10 height 10
click at [828, 594] on img at bounding box center [824, 680] width 13 height 13
click at [32, 271] on div at bounding box center [29, 271] width 10 height 10
click at [98, 594] on div "Highlight" at bounding box center [89, 680] width 63 height 19
click at [158, 594] on div "Eraser" at bounding box center [154, 681] width 24 height 8
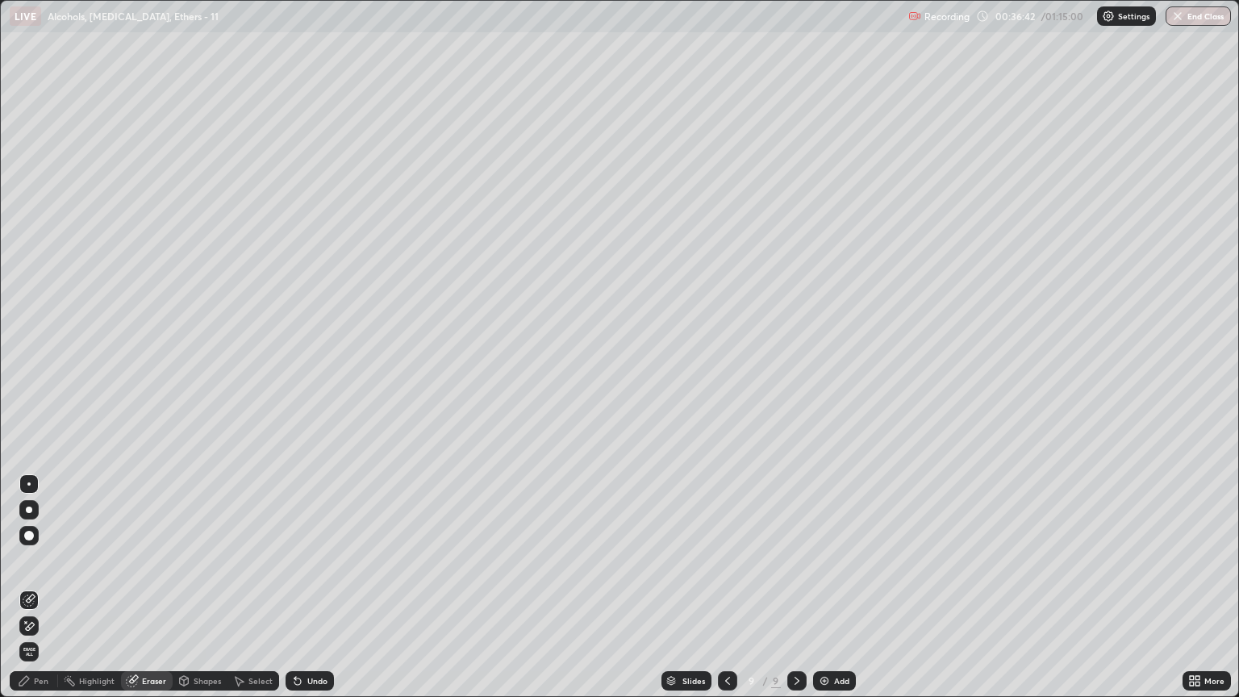
click at [39, 594] on div "Pen" at bounding box center [41, 681] width 15 height 8
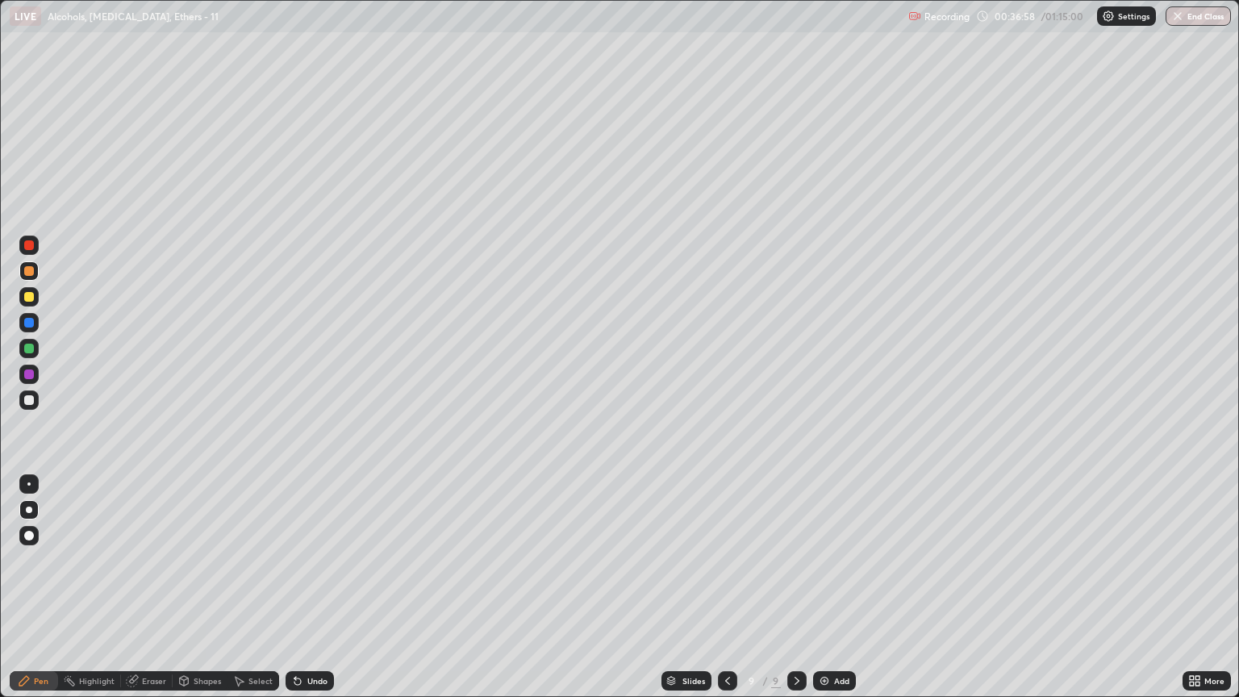
click at [27, 405] on div at bounding box center [28, 399] width 19 height 19
click at [32, 275] on div at bounding box center [29, 271] width 10 height 10
click at [31, 403] on div at bounding box center [29, 400] width 10 height 10
click at [26, 405] on div at bounding box center [28, 399] width 19 height 19
click at [150, 594] on div "Eraser" at bounding box center [147, 680] width 52 height 19
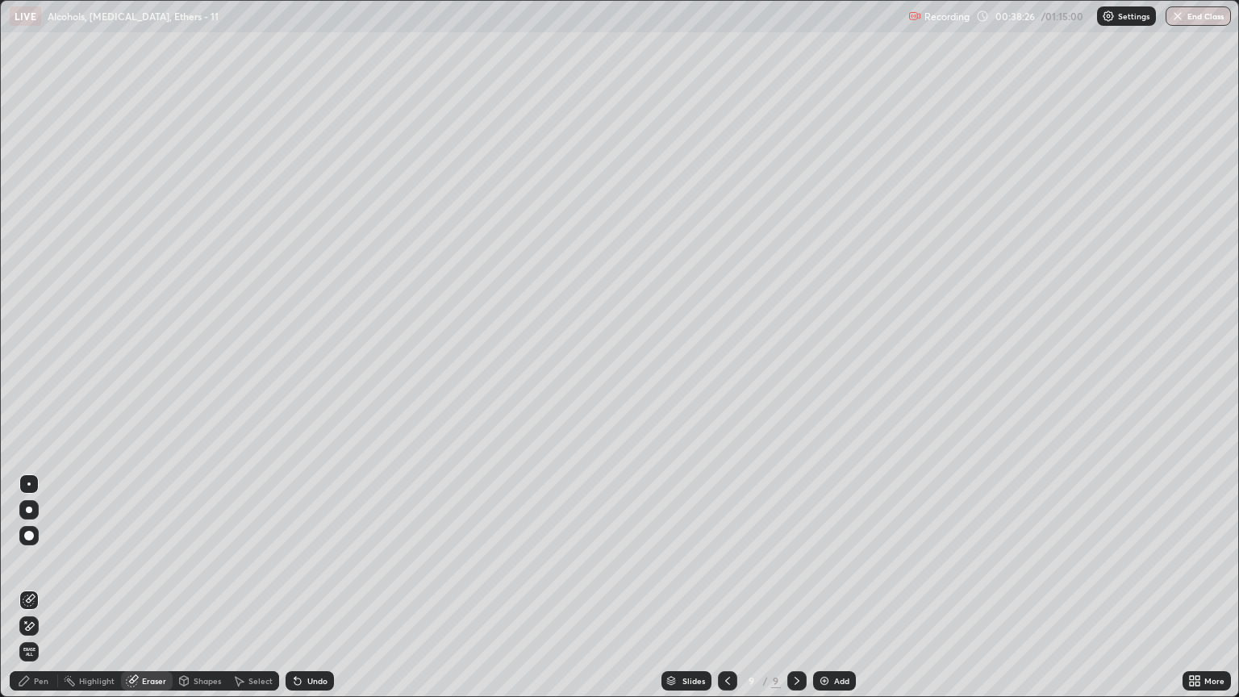
click at [42, 594] on div "Pen" at bounding box center [34, 680] width 48 height 19
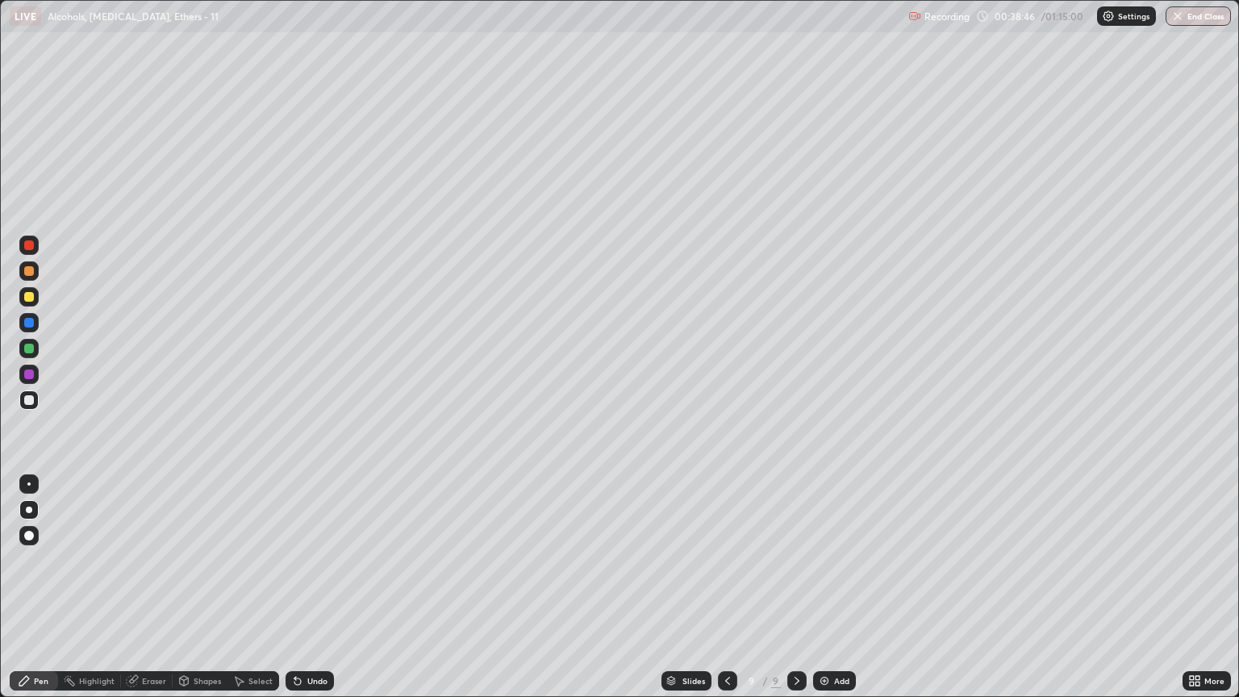
click at [27, 274] on div at bounding box center [29, 271] width 10 height 10
click at [834, 594] on div "Add" at bounding box center [841, 681] width 15 height 8
click at [34, 394] on div at bounding box center [28, 399] width 19 height 19
click at [35, 272] on div at bounding box center [28, 270] width 19 height 19
click at [28, 401] on div at bounding box center [29, 400] width 10 height 10
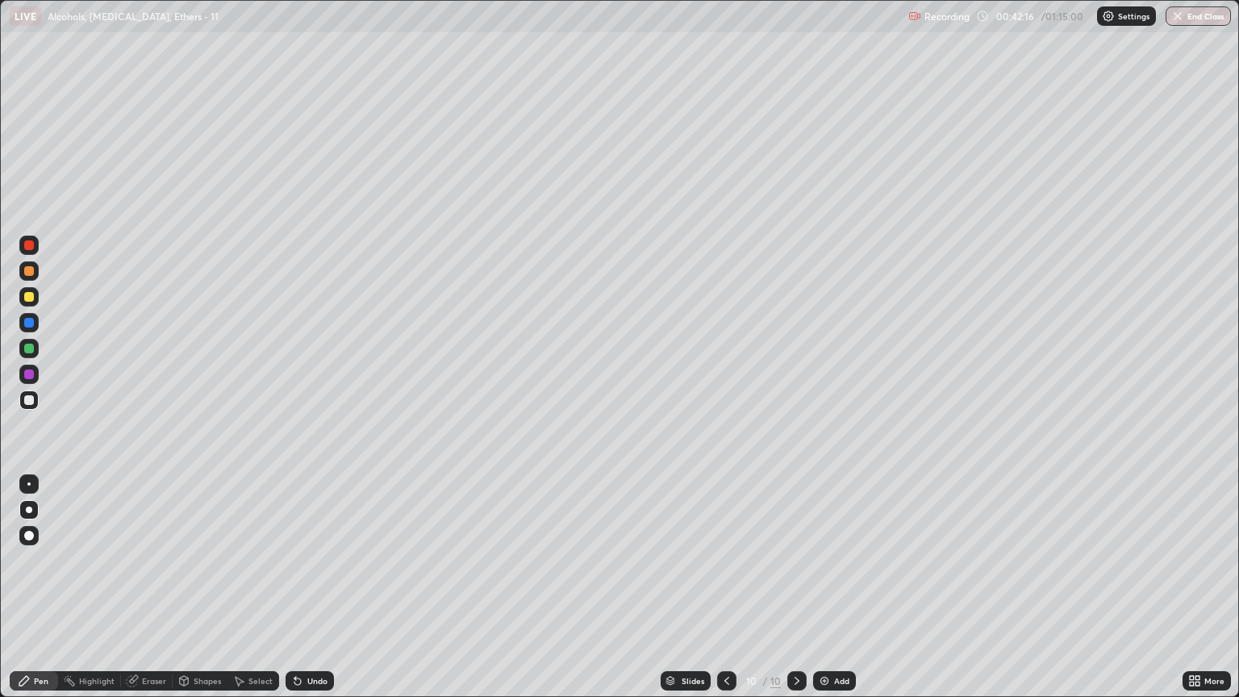
click at [28, 400] on div at bounding box center [29, 400] width 10 height 10
click at [160, 594] on div "Eraser" at bounding box center [154, 681] width 24 height 8
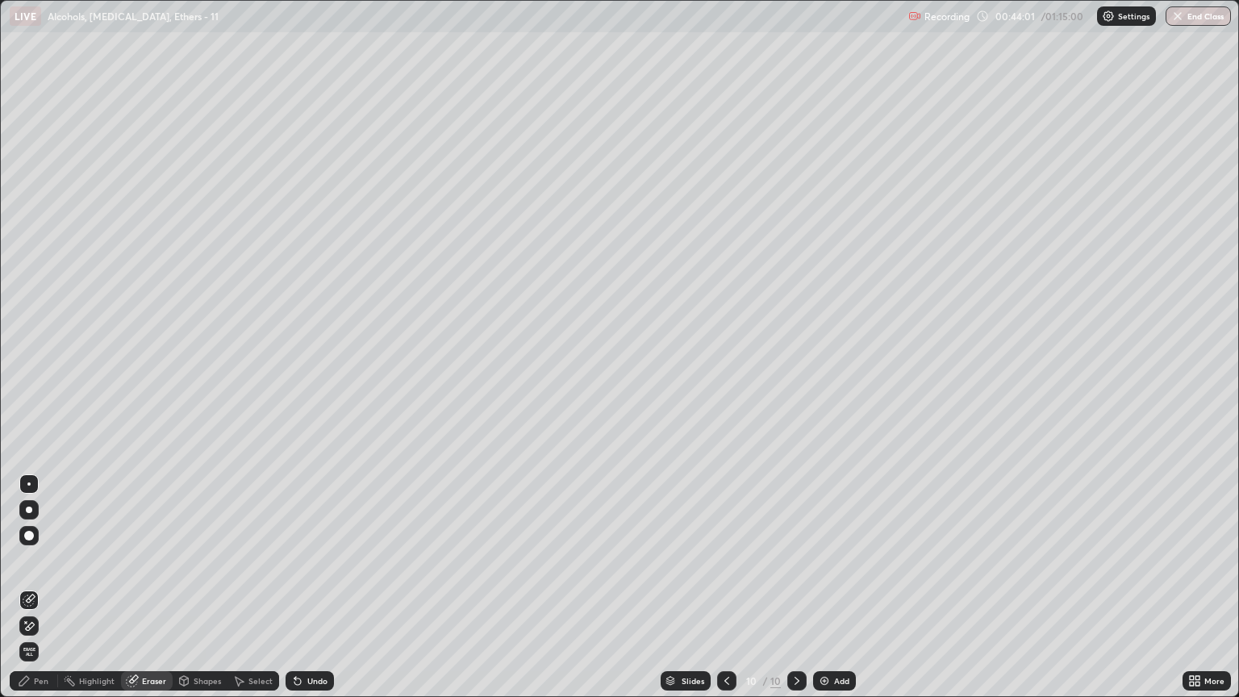
click at [51, 594] on div "Pen" at bounding box center [34, 680] width 48 height 19
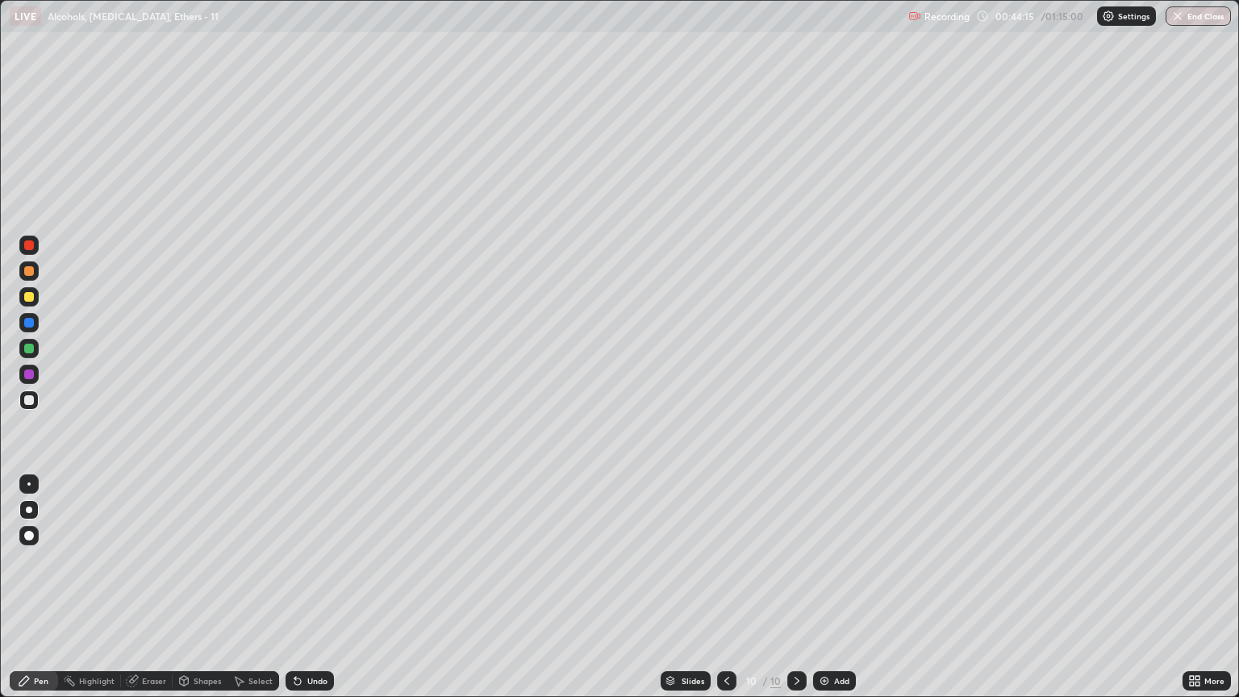
click at [28, 270] on div at bounding box center [29, 271] width 10 height 10
click at [152, 594] on div "Eraser" at bounding box center [147, 680] width 52 height 19
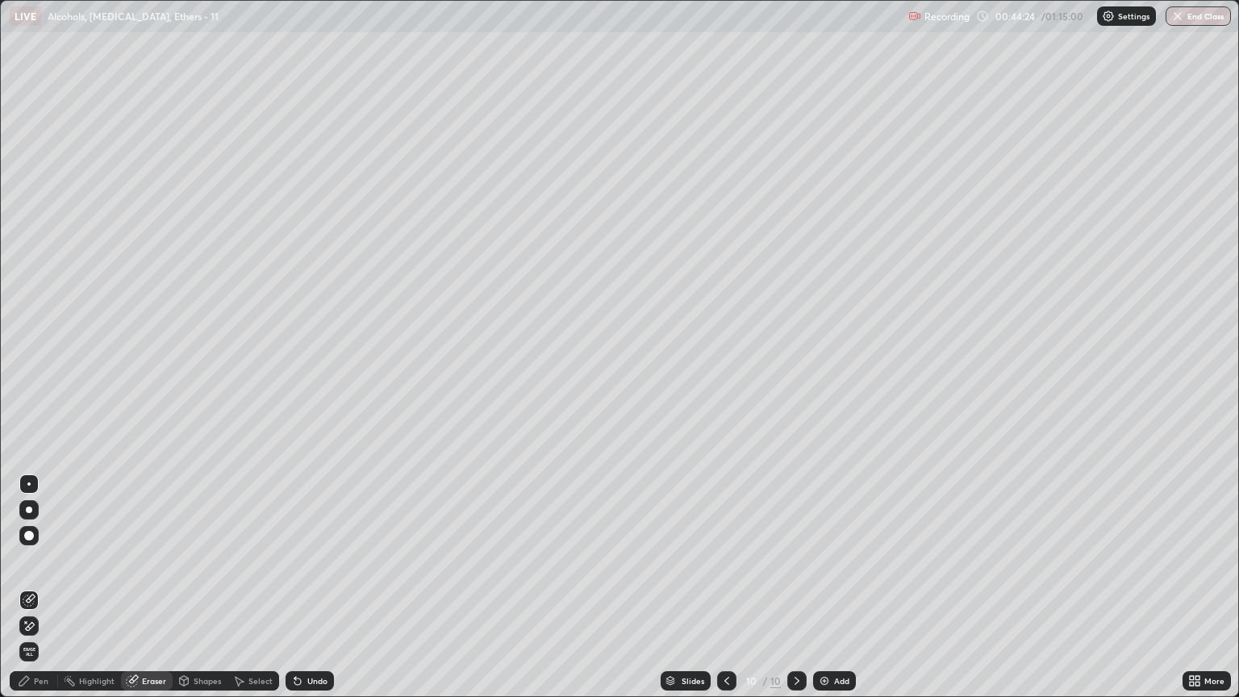
click at [43, 594] on div "Pen" at bounding box center [34, 680] width 48 height 19
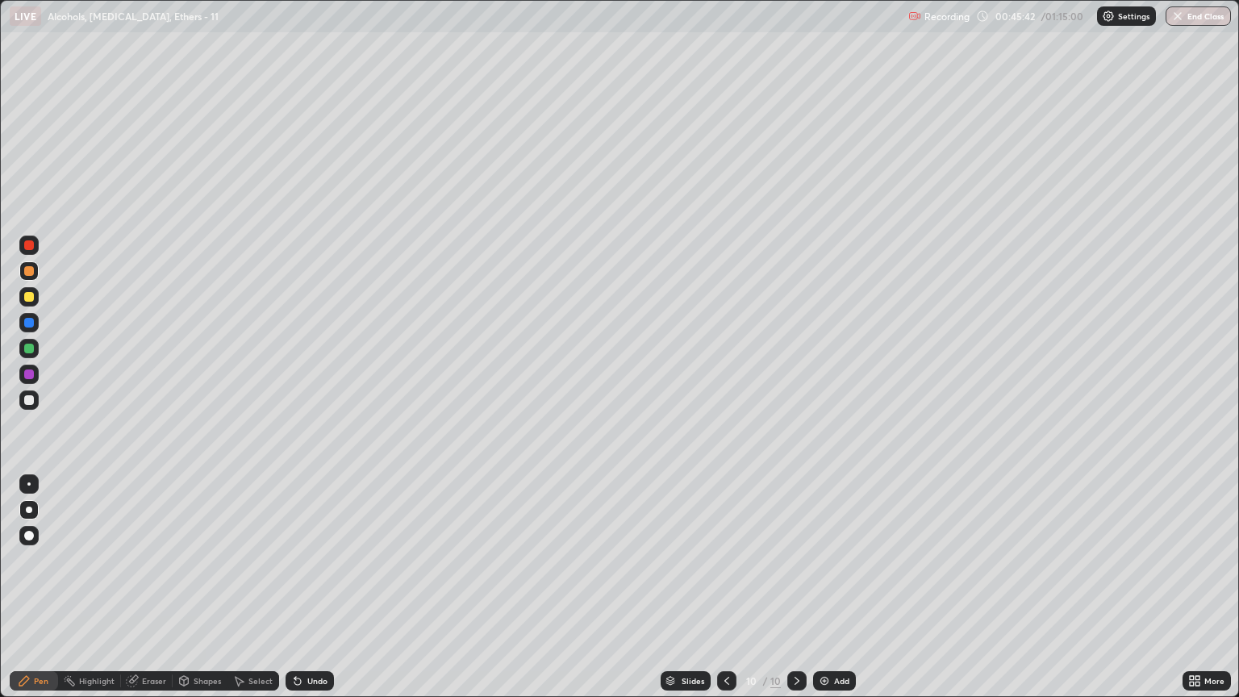
click at [29, 397] on div at bounding box center [29, 400] width 10 height 10
click at [25, 398] on div at bounding box center [29, 400] width 10 height 10
click at [32, 274] on div at bounding box center [29, 271] width 10 height 10
click at [29, 402] on div at bounding box center [29, 400] width 10 height 10
click at [155, 594] on div "Eraser" at bounding box center [154, 681] width 24 height 8
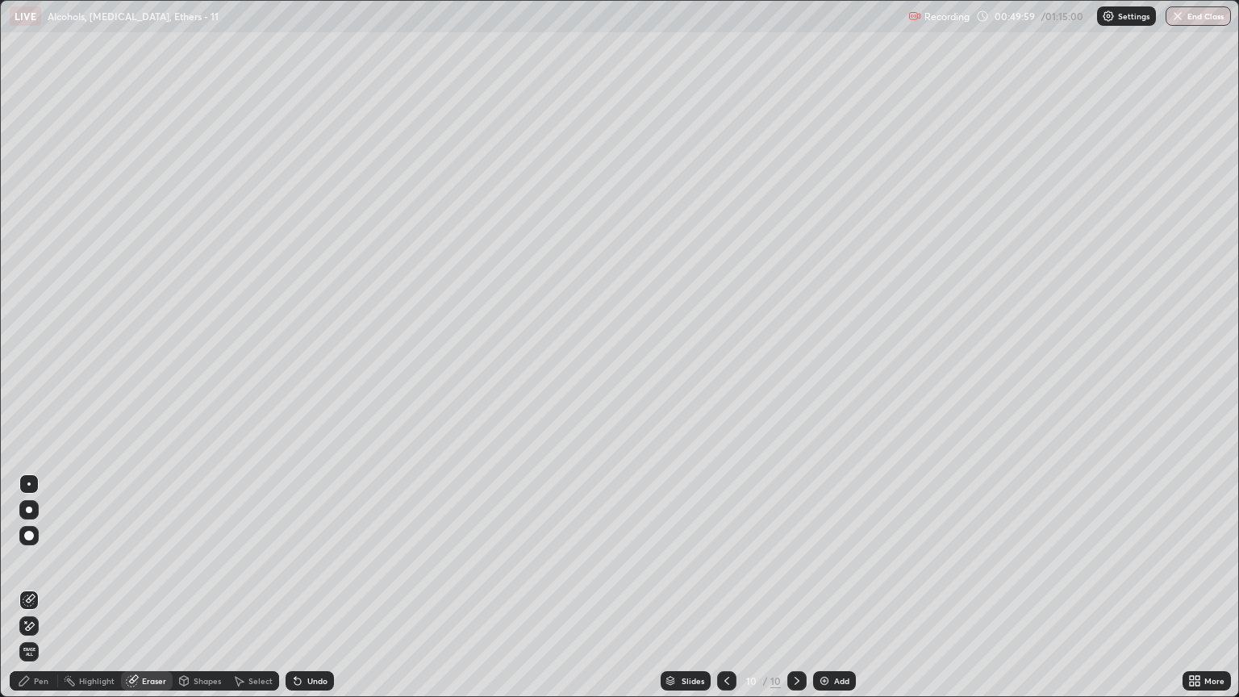
click at [48, 594] on div "Pen" at bounding box center [34, 680] width 48 height 19
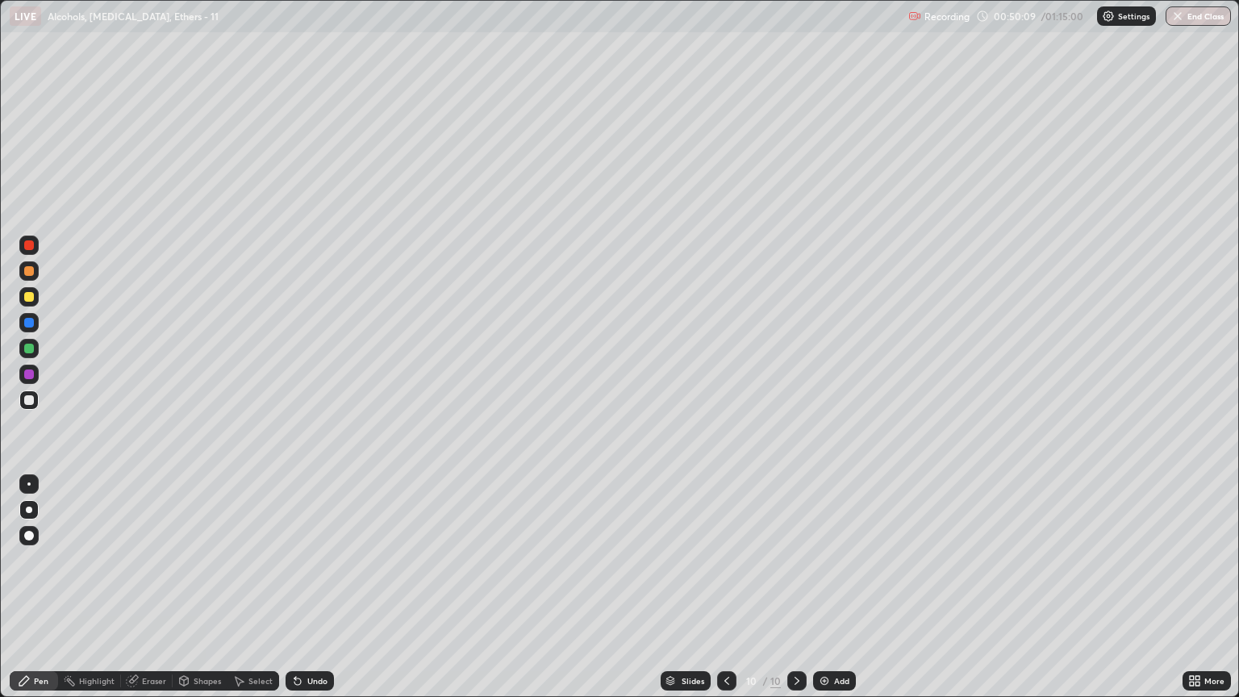
click at [32, 270] on div at bounding box center [29, 271] width 10 height 10
click at [835, 594] on div "Add" at bounding box center [841, 681] width 15 height 8
click at [29, 403] on div at bounding box center [29, 400] width 10 height 10
click at [725, 594] on icon at bounding box center [727, 680] width 13 height 13
click at [797, 594] on icon at bounding box center [796, 680] width 13 height 13
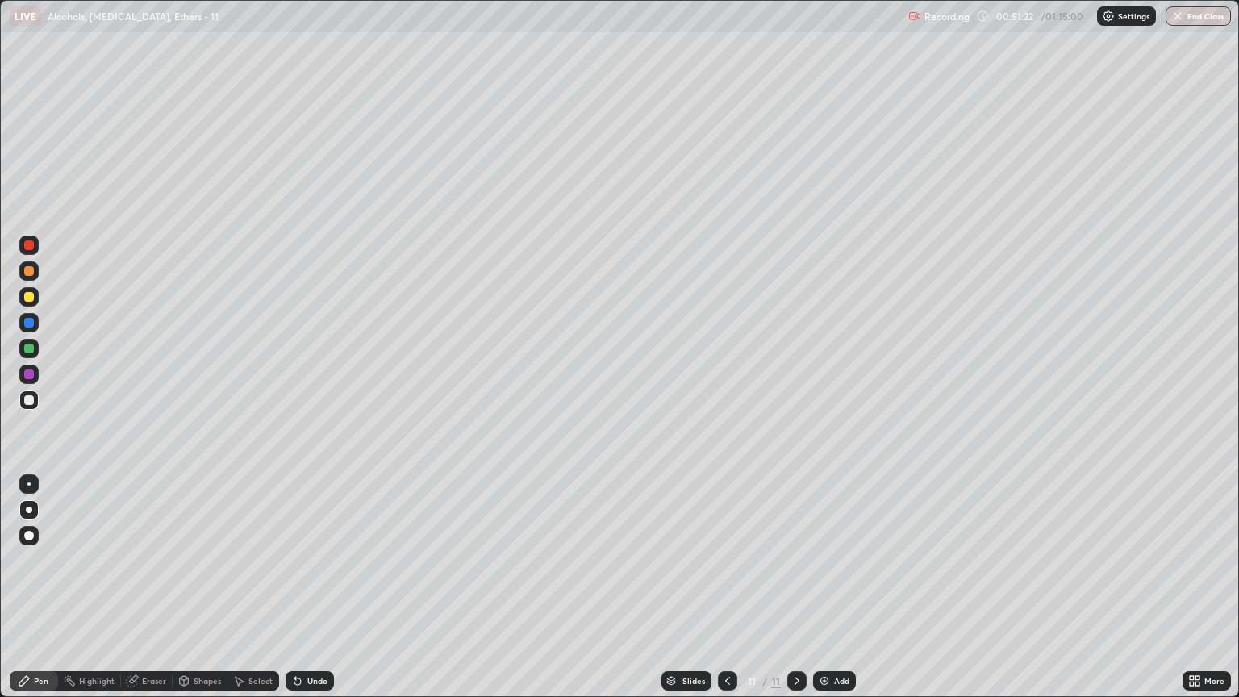
click at [30, 403] on div at bounding box center [29, 400] width 10 height 10
click at [32, 274] on div at bounding box center [29, 271] width 10 height 10
click at [148, 594] on div "Eraser" at bounding box center [154, 681] width 24 height 8
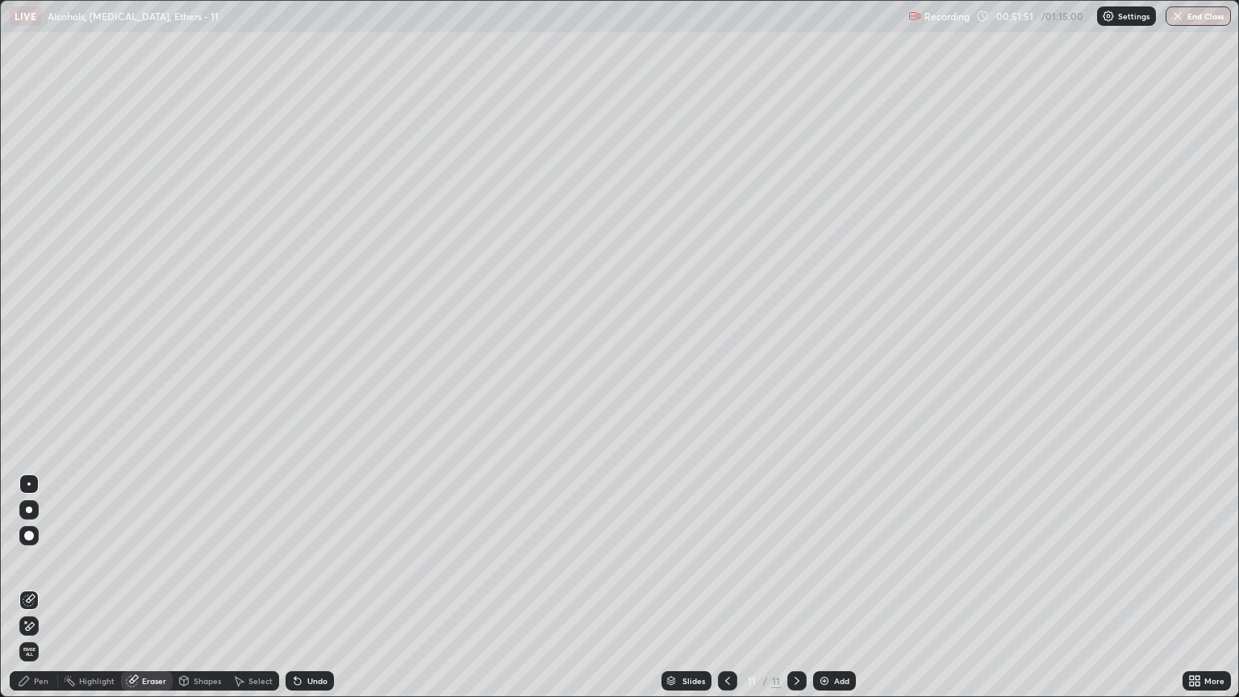
click at [48, 594] on div "Pen" at bounding box center [34, 680] width 48 height 19
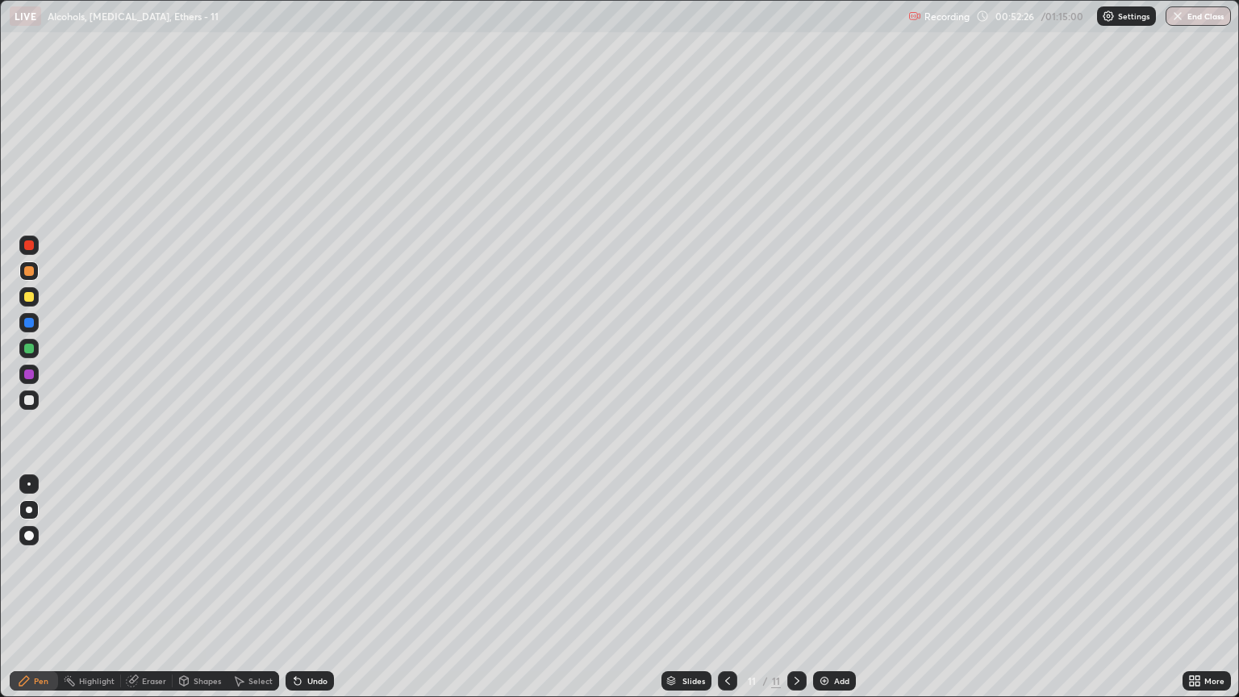
click at [29, 400] on div at bounding box center [29, 400] width 10 height 10
click at [29, 275] on div at bounding box center [29, 271] width 10 height 10
click at [27, 293] on div at bounding box center [29, 297] width 10 height 10
click at [23, 403] on div at bounding box center [28, 399] width 19 height 19
click at [28, 273] on div at bounding box center [29, 271] width 10 height 10
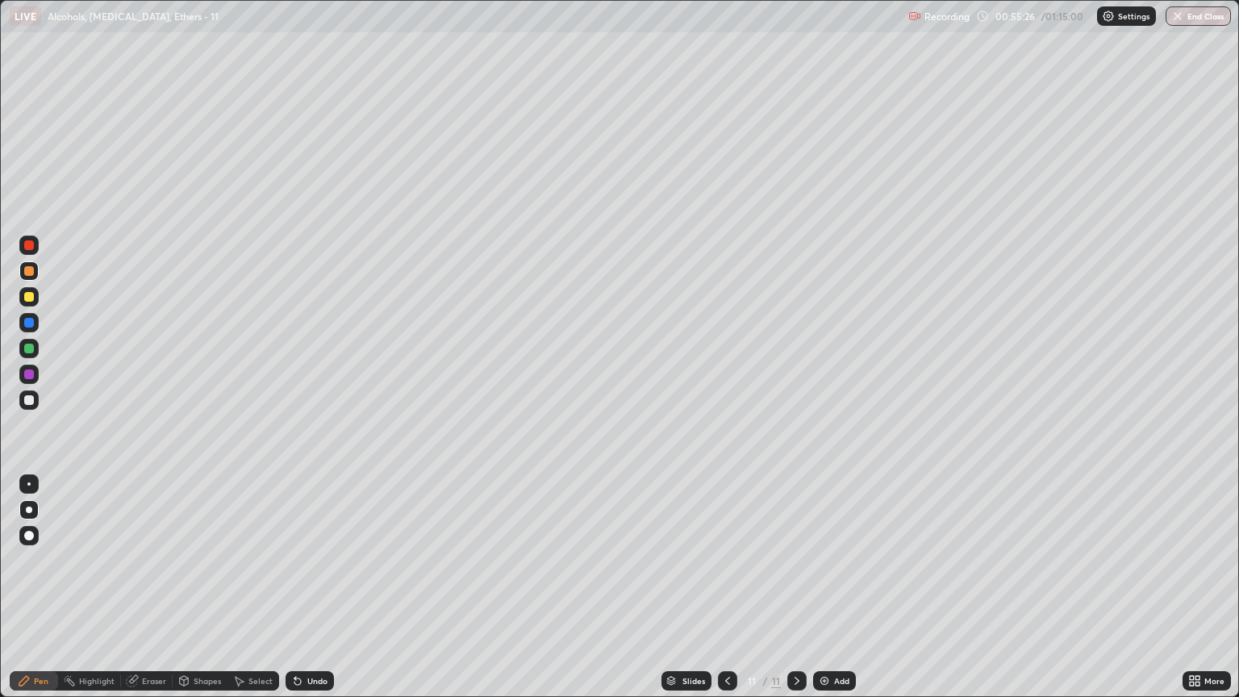
click at [33, 400] on div at bounding box center [29, 400] width 10 height 10
click at [33, 268] on div at bounding box center [29, 271] width 10 height 10
click at [27, 398] on div at bounding box center [29, 400] width 10 height 10
click at [29, 269] on div at bounding box center [29, 271] width 10 height 10
click at [31, 403] on div at bounding box center [29, 400] width 10 height 10
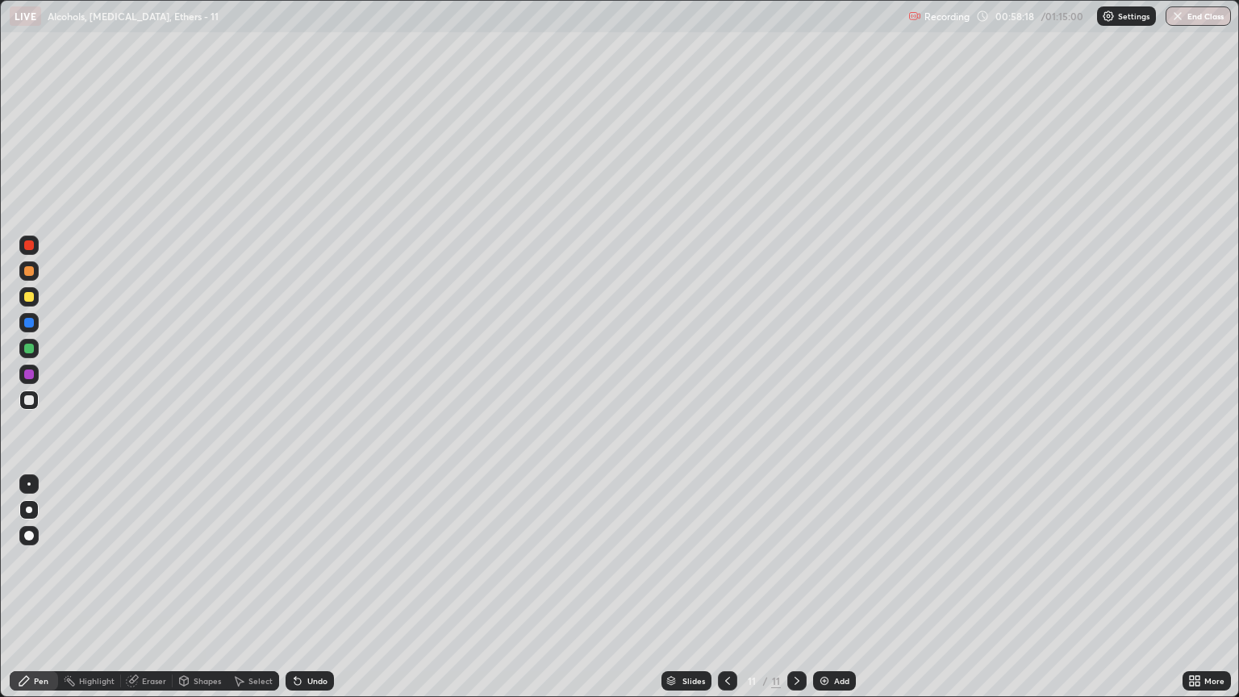
click at [148, 594] on div "Eraser" at bounding box center [154, 681] width 24 height 8
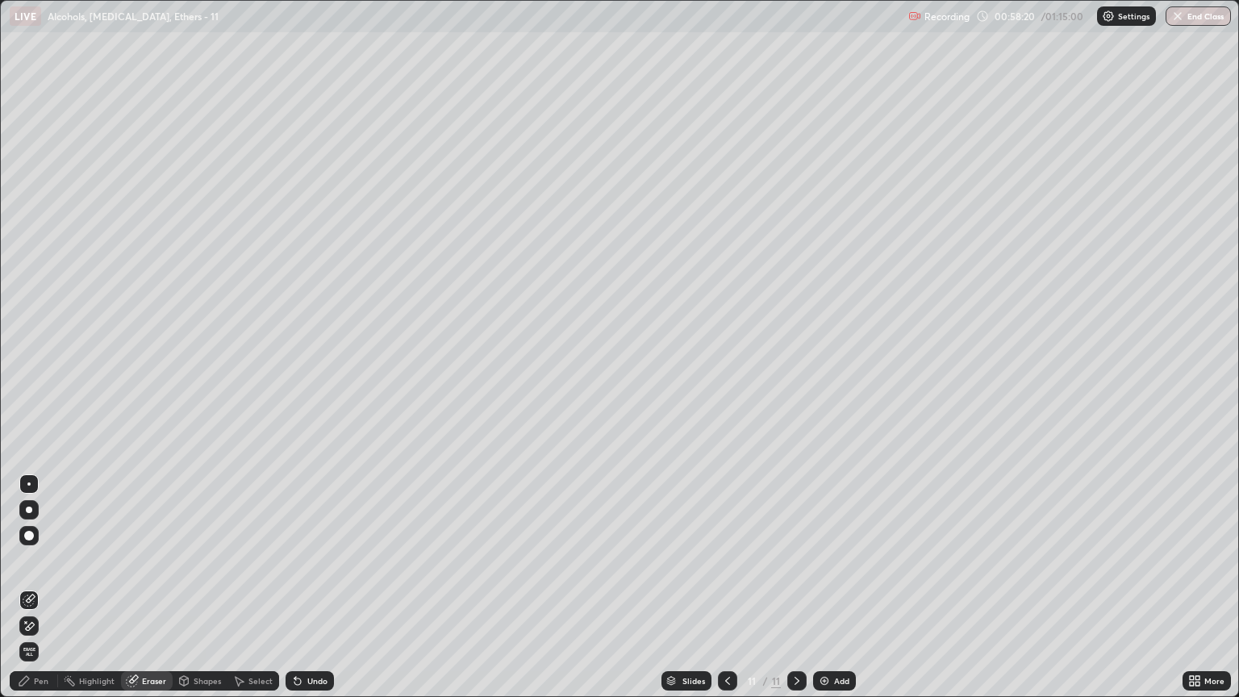
click at [43, 594] on div "Pen" at bounding box center [34, 680] width 48 height 19
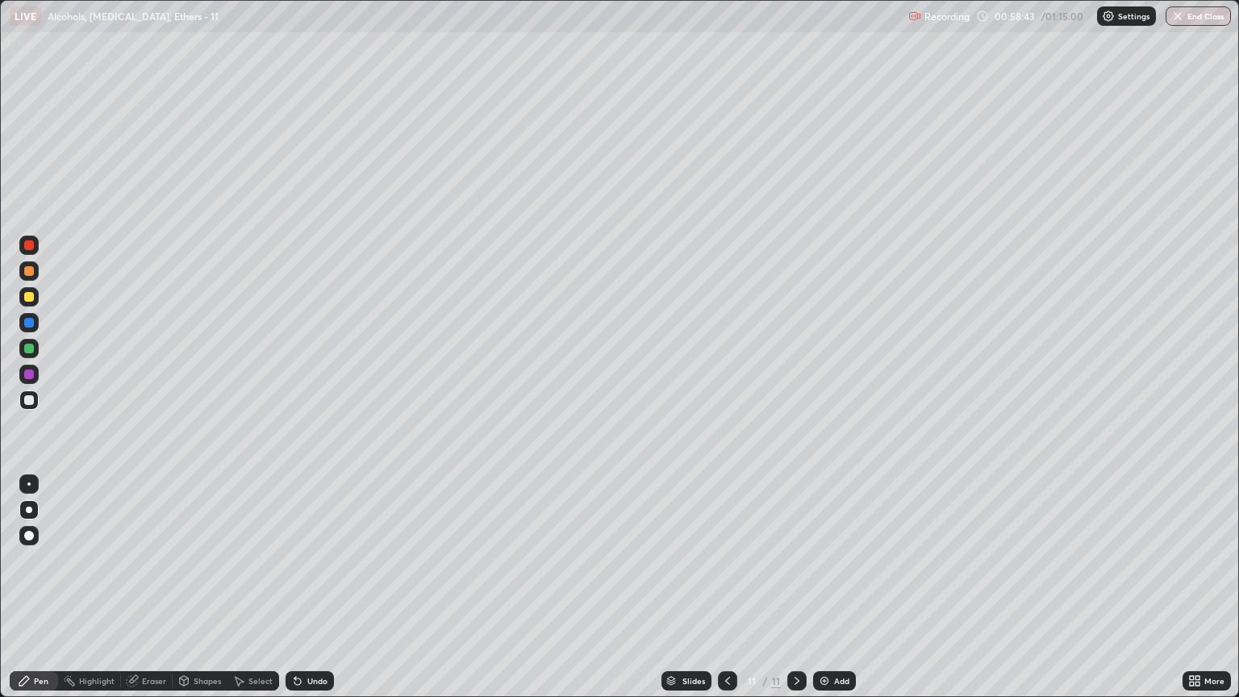
click at [30, 278] on div at bounding box center [28, 270] width 19 height 19
click at [29, 400] on div at bounding box center [29, 400] width 10 height 10
click at [813, 594] on div "Add" at bounding box center [834, 680] width 43 height 19
click at [829, 594] on img at bounding box center [824, 680] width 13 height 13
click at [29, 271] on div at bounding box center [29, 271] width 10 height 10
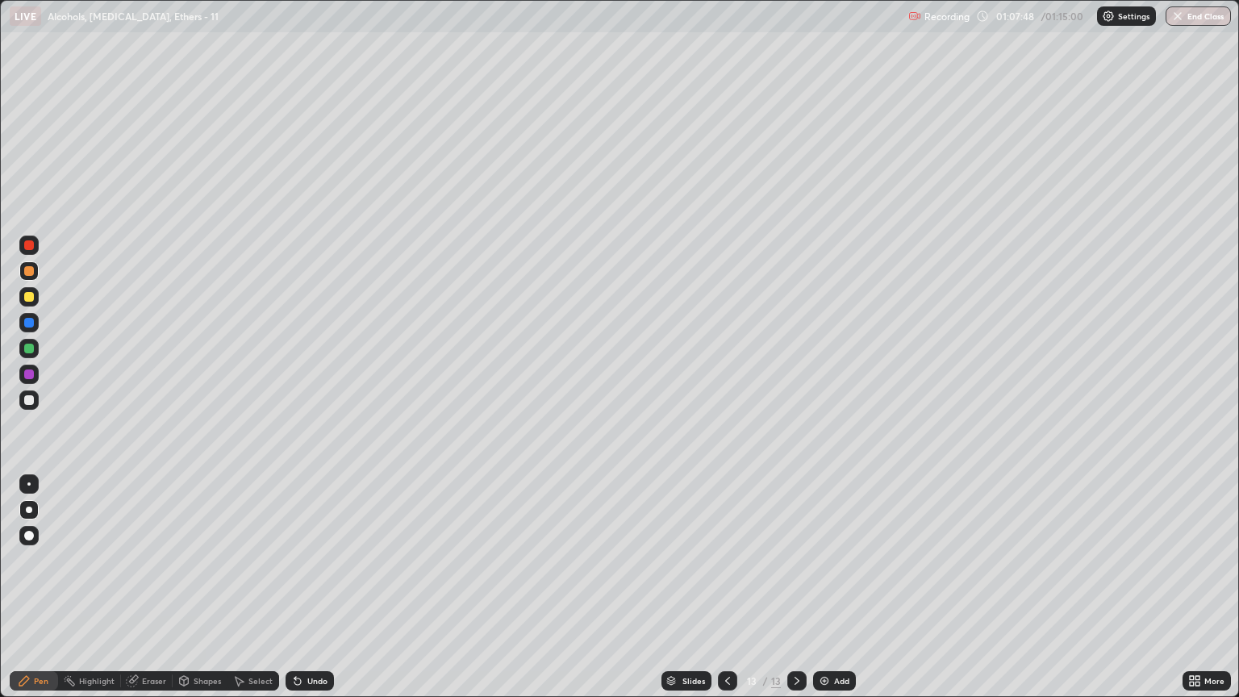
click at [831, 594] on div "Add" at bounding box center [834, 680] width 43 height 19
click at [28, 402] on div at bounding box center [29, 400] width 10 height 10
click at [158, 594] on div "Eraser" at bounding box center [147, 680] width 52 height 19
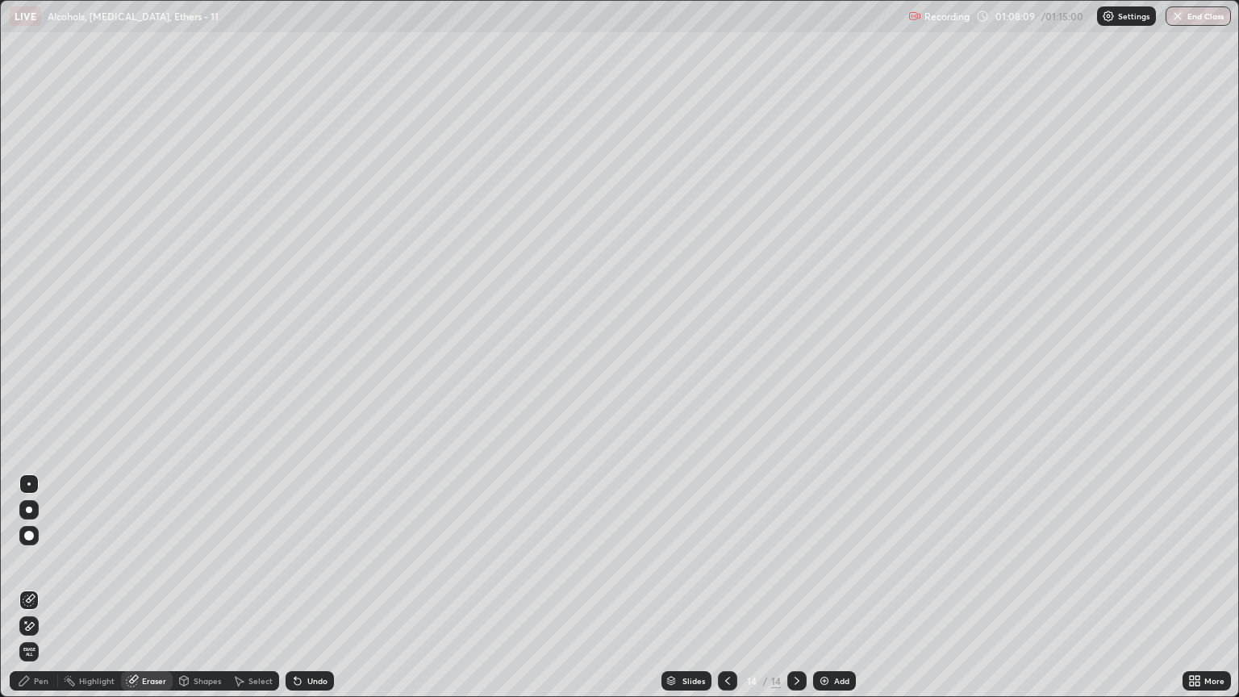
click at [35, 594] on div "Pen" at bounding box center [41, 681] width 15 height 8
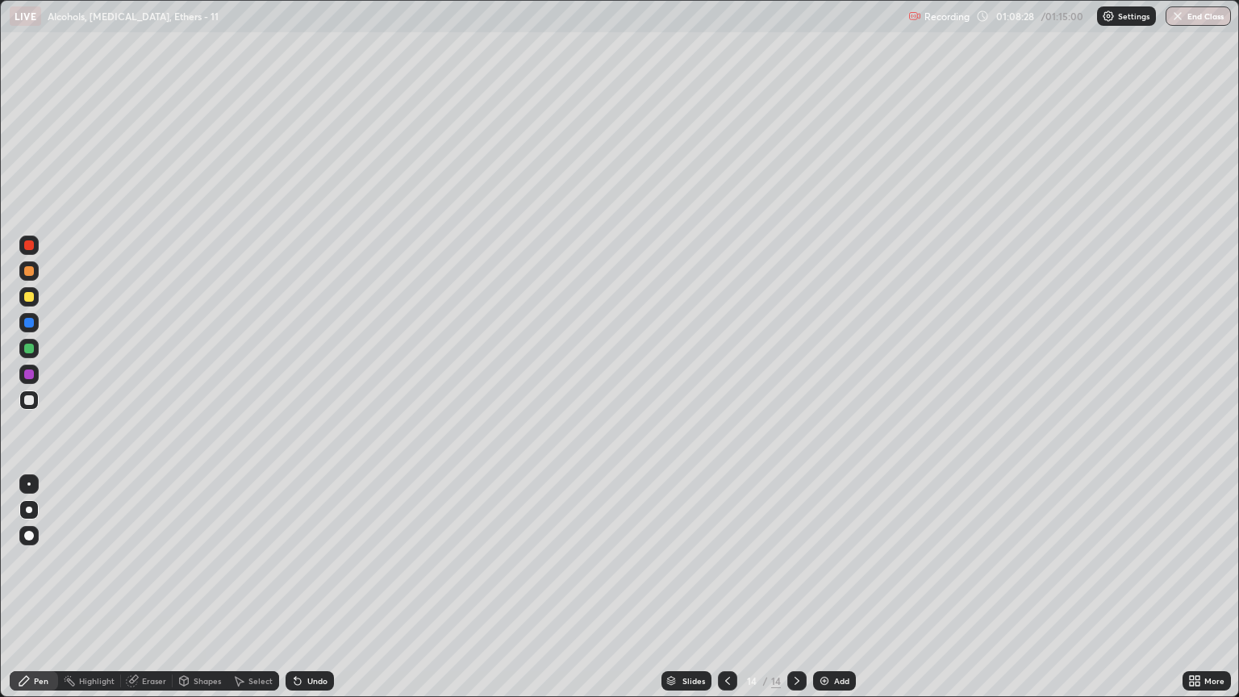
click at [31, 264] on div at bounding box center [28, 270] width 19 height 19
click at [825, 594] on img at bounding box center [824, 680] width 13 height 13
click at [32, 394] on div at bounding box center [28, 399] width 19 height 19
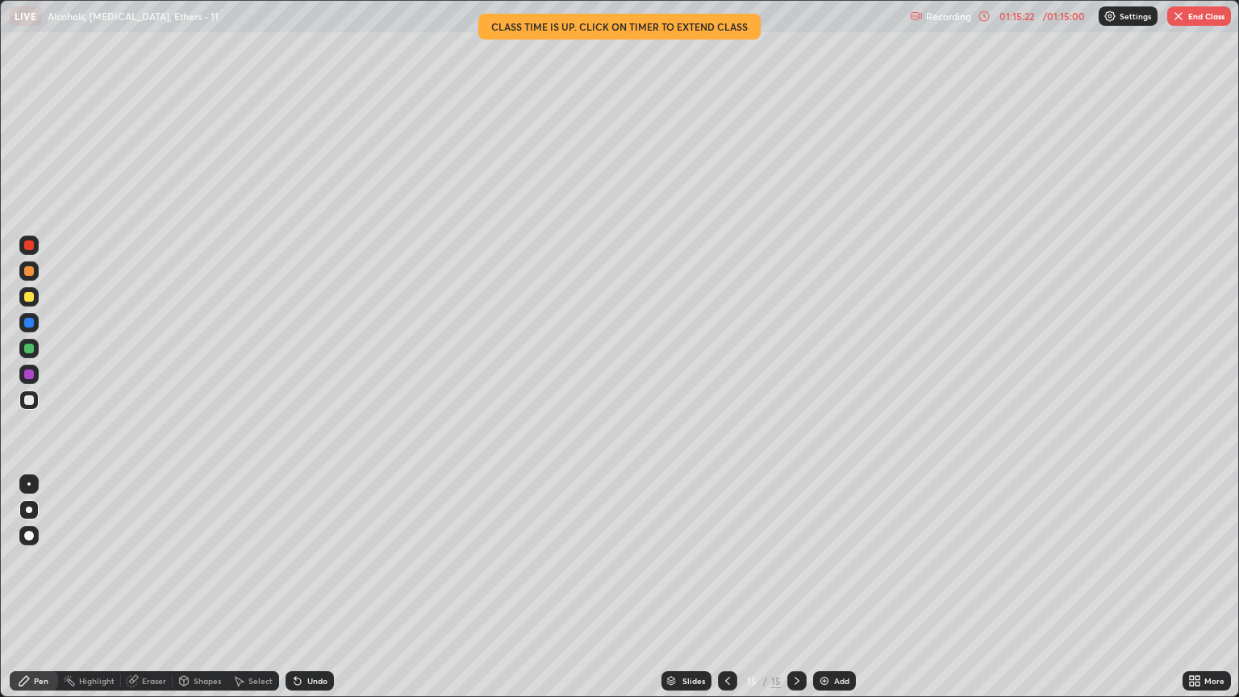
click at [1194, 19] on button "End Class" at bounding box center [1199, 15] width 64 height 19
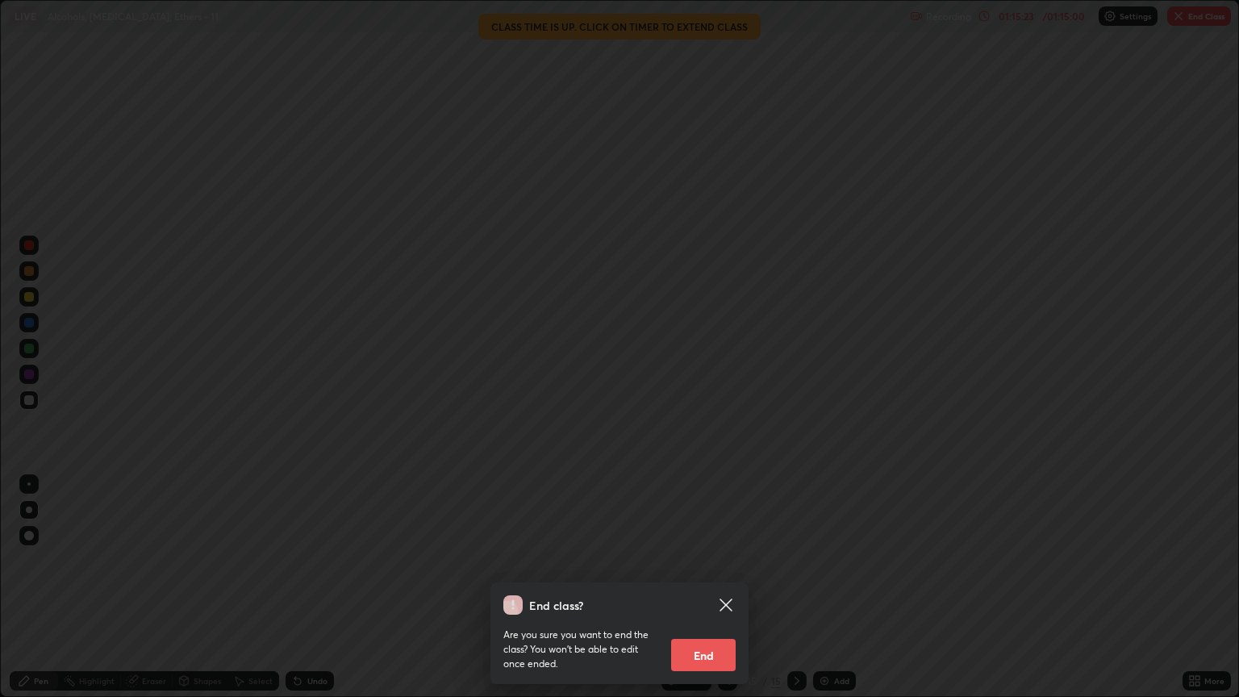
click at [713, 594] on button "End" at bounding box center [703, 655] width 65 height 32
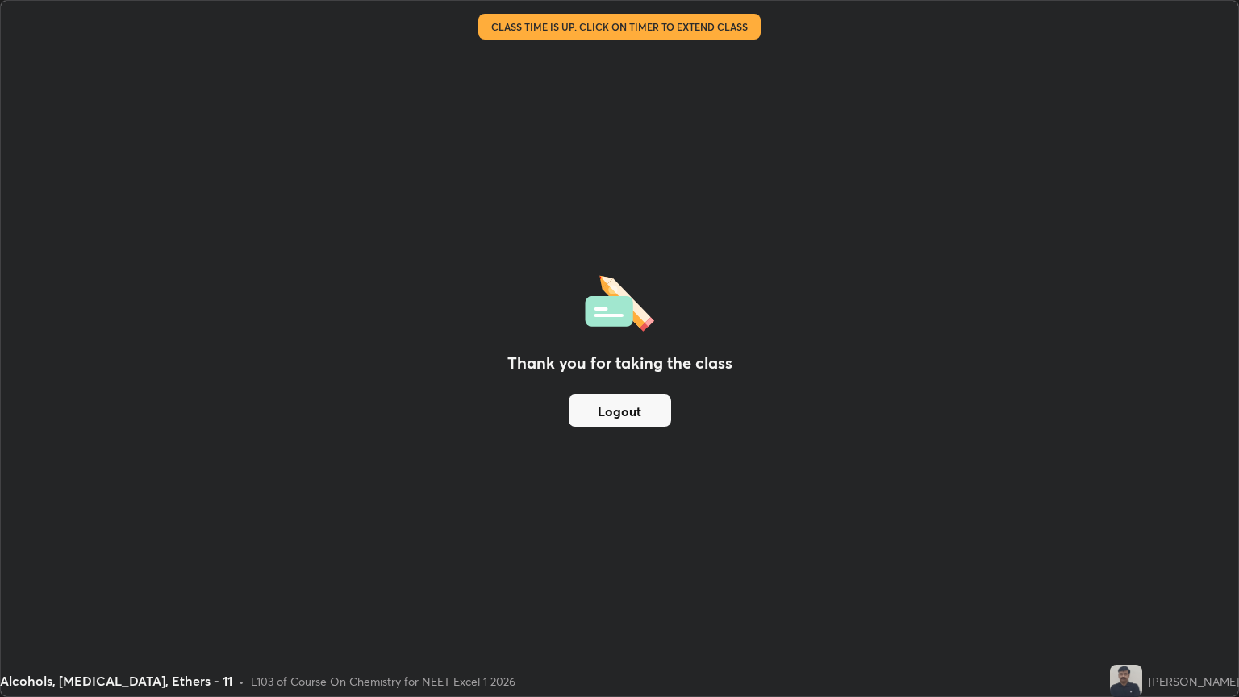
click at [608, 406] on button "Logout" at bounding box center [620, 410] width 102 height 32
